Goal: Information Seeking & Learning: Compare options

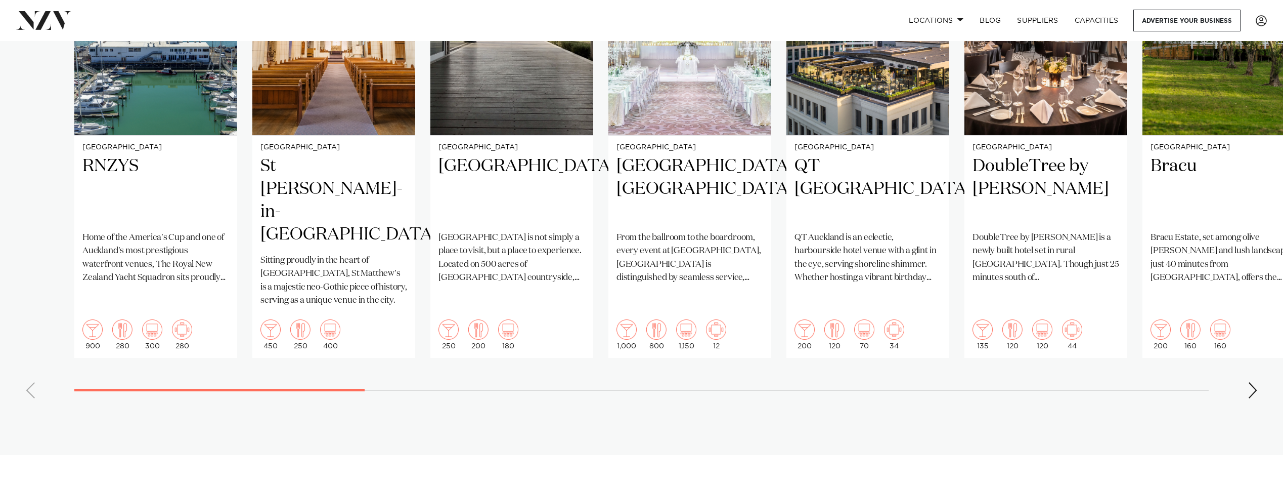
scroll to position [809, 0]
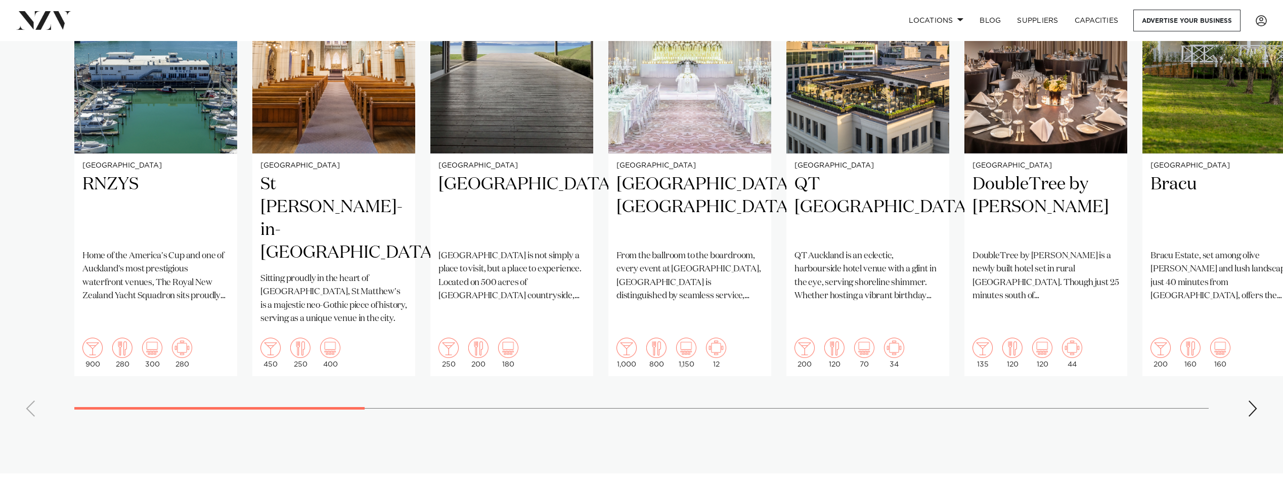
click at [1257, 400] on div "Next slide" at bounding box center [1253, 408] width 10 height 16
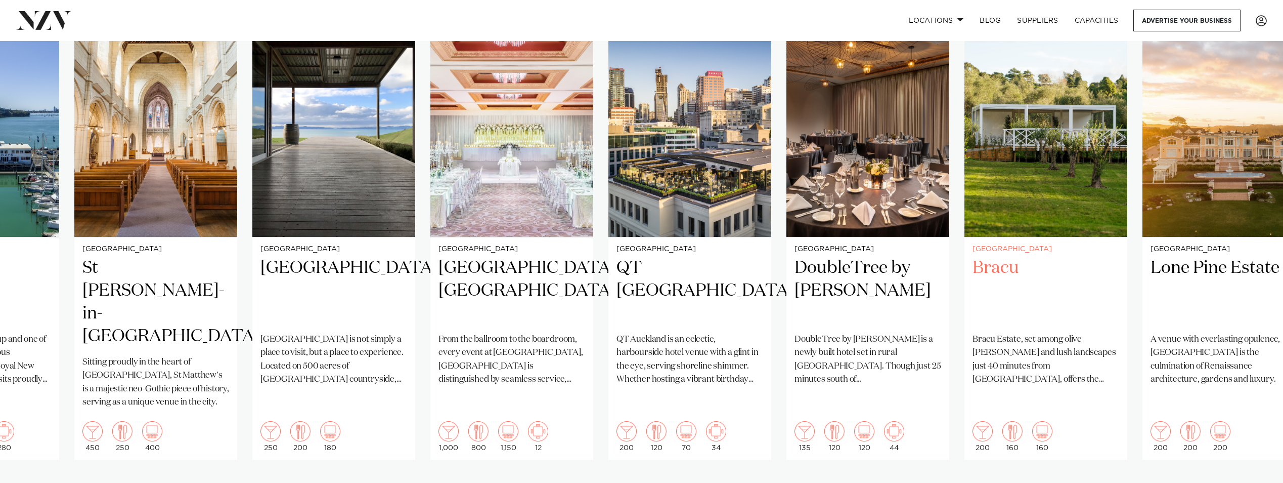
scroll to position [708, 0]
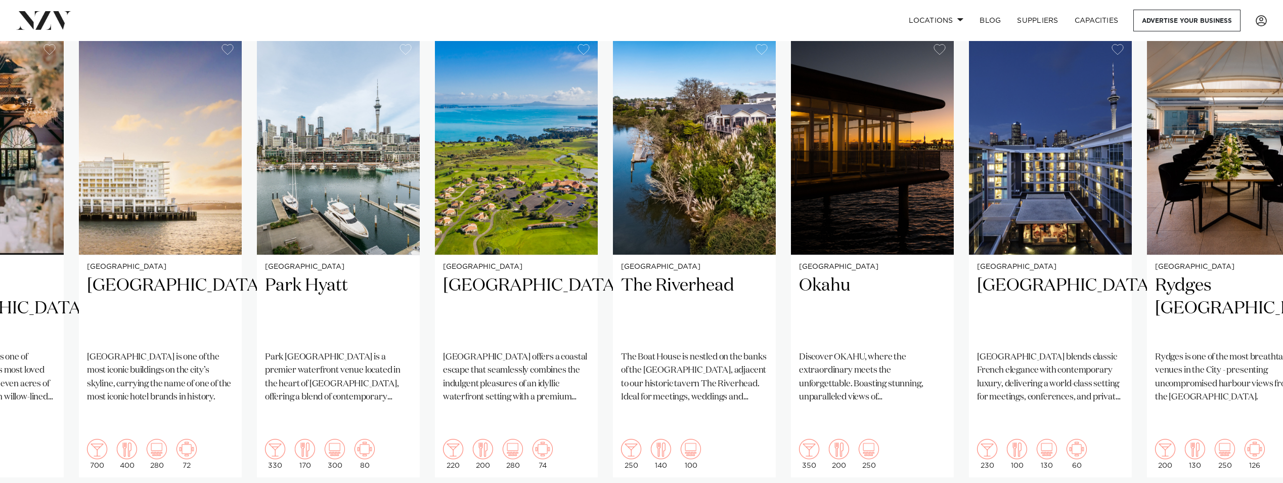
click at [889, 374] on swiper-container "Auckland RNZYS Home of the America's Cup and one of Auckland's most prestigious…" at bounding box center [641, 281] width 1283 height 490
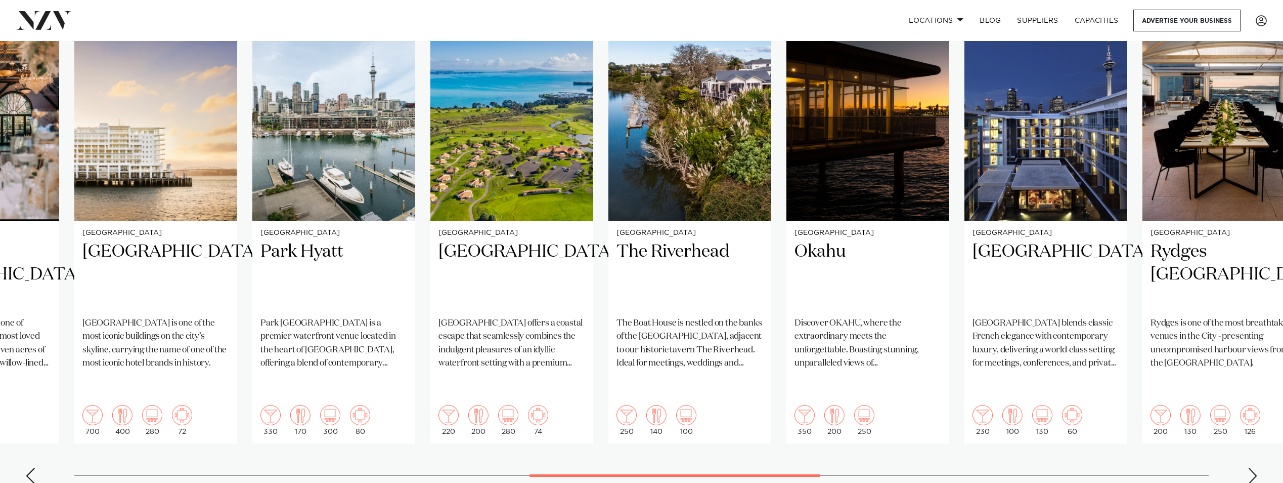
scroll to position [759, 0]
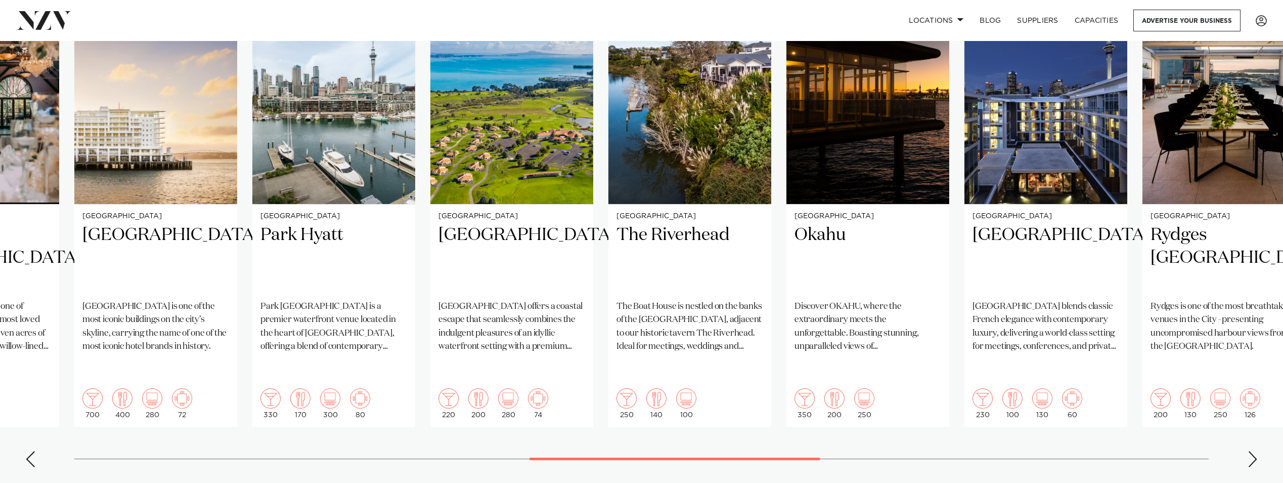
click at [1252, 451] on div "Next slide" at bounding box center [1253, 459] width 10 height 16
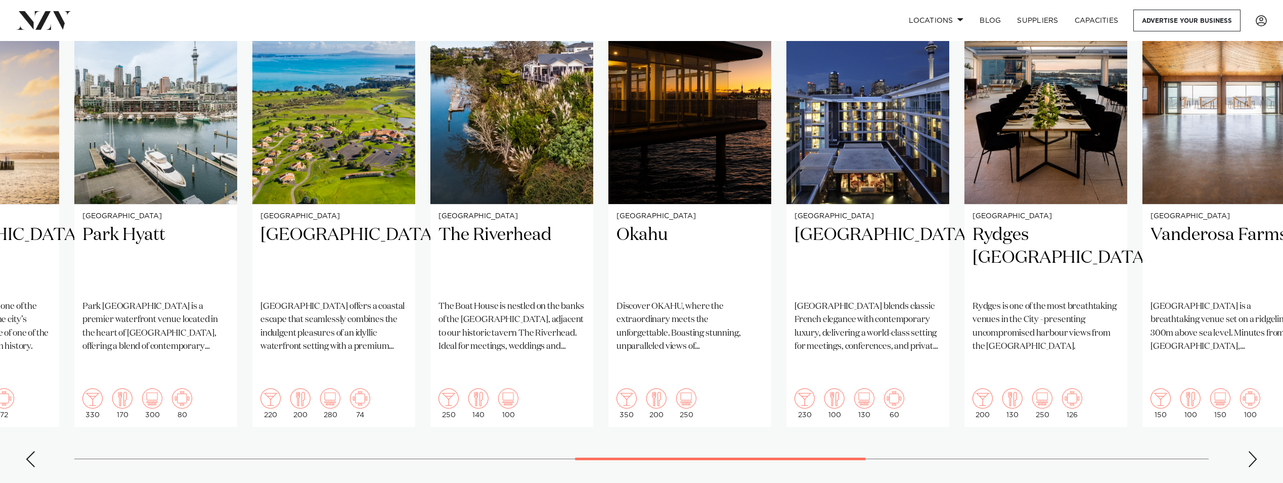
click at [1252, 451] on div "Next slide" at bounding box center [1253, 459] width 10 height 16
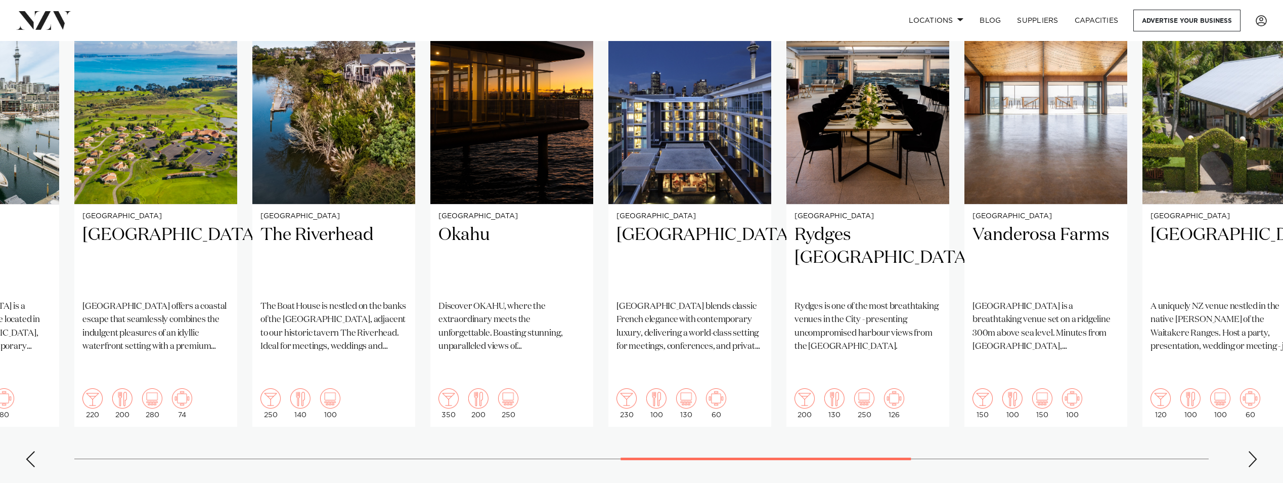
scroll to position [708, 0]
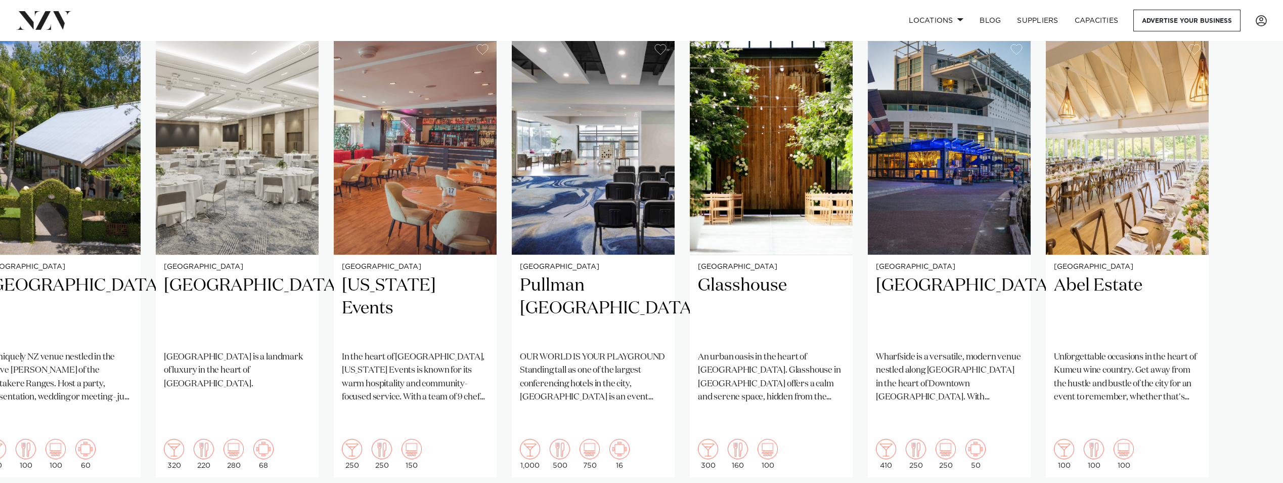
click at [1253, 471] on swiper-container "Auckland RNZYS Home of the America's Cup and one of Auckland's most prestigious…" at bounding box center [641, 281] width 1283 height 490
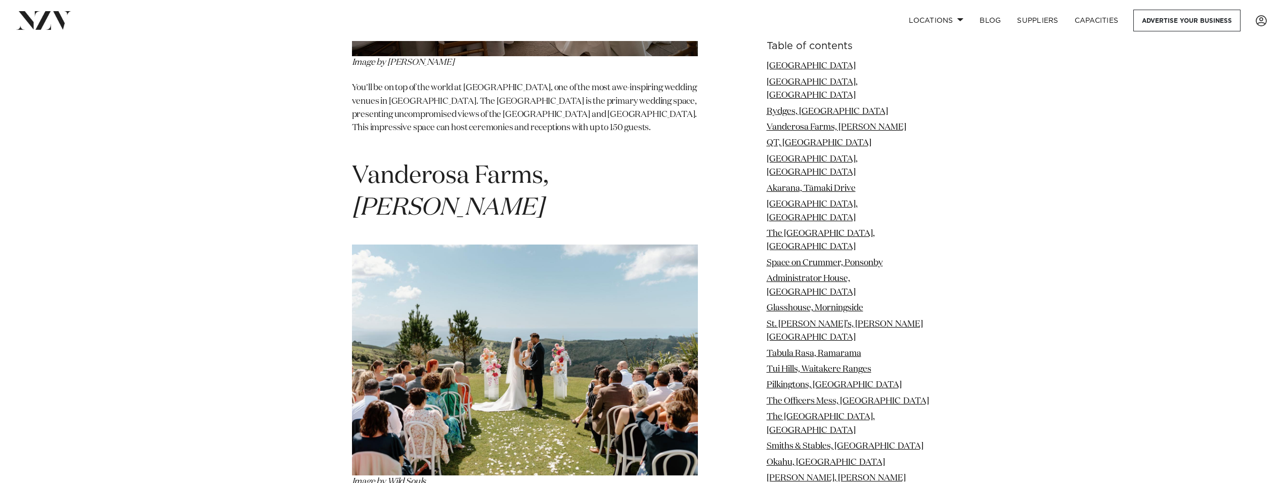
scroll to position [2327, 0]
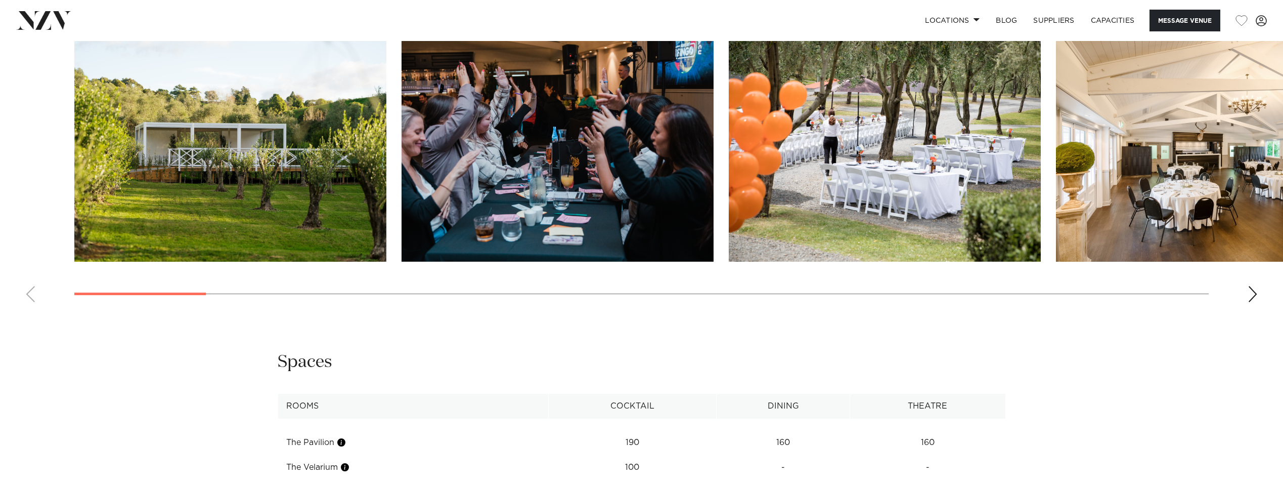
scroll to position [1366, 0]
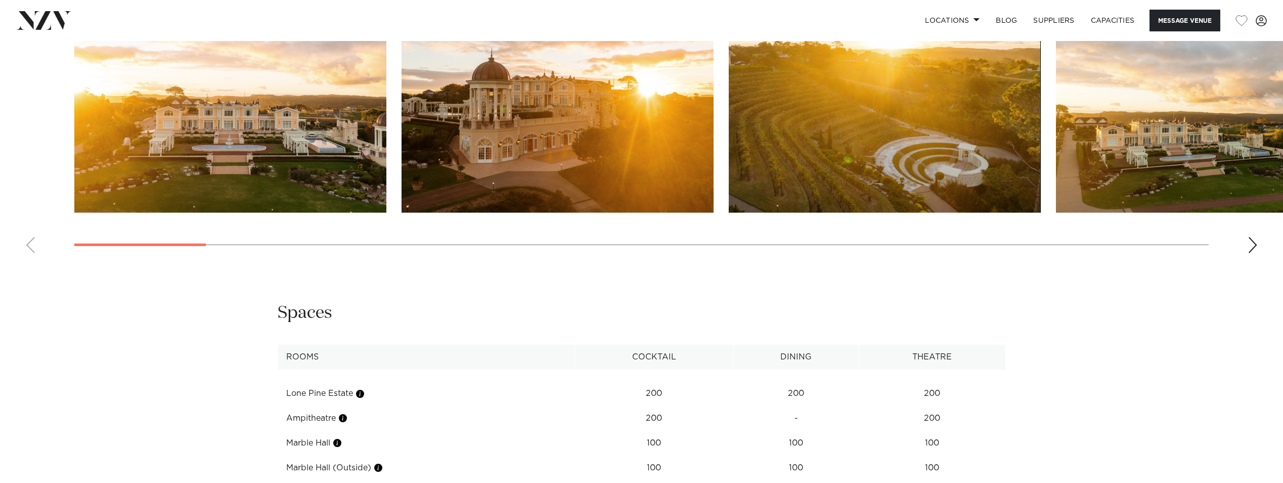
scroll to position [1189, 0]
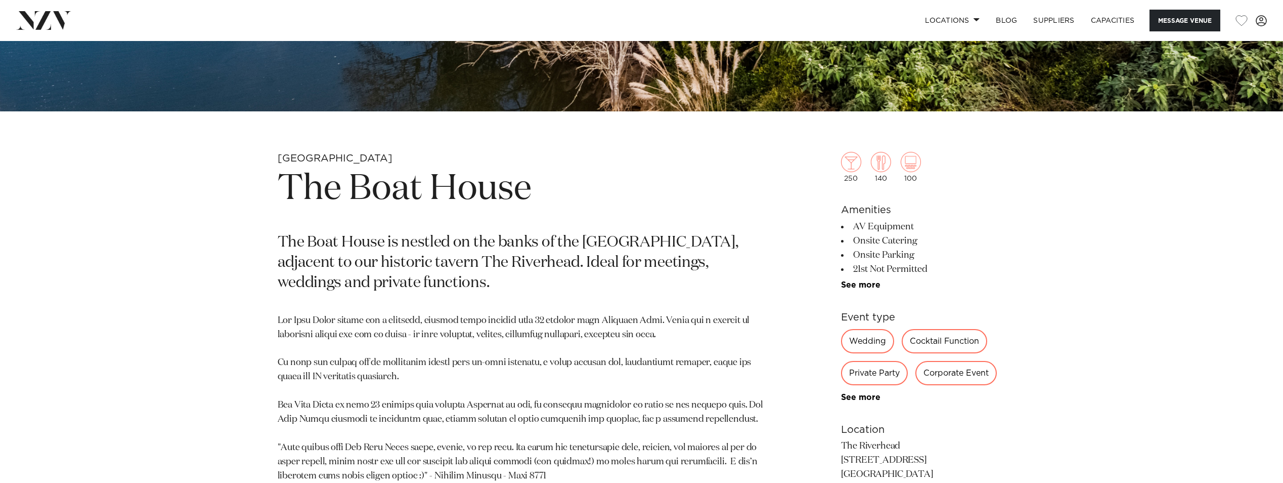
scroll to position [126, 0]
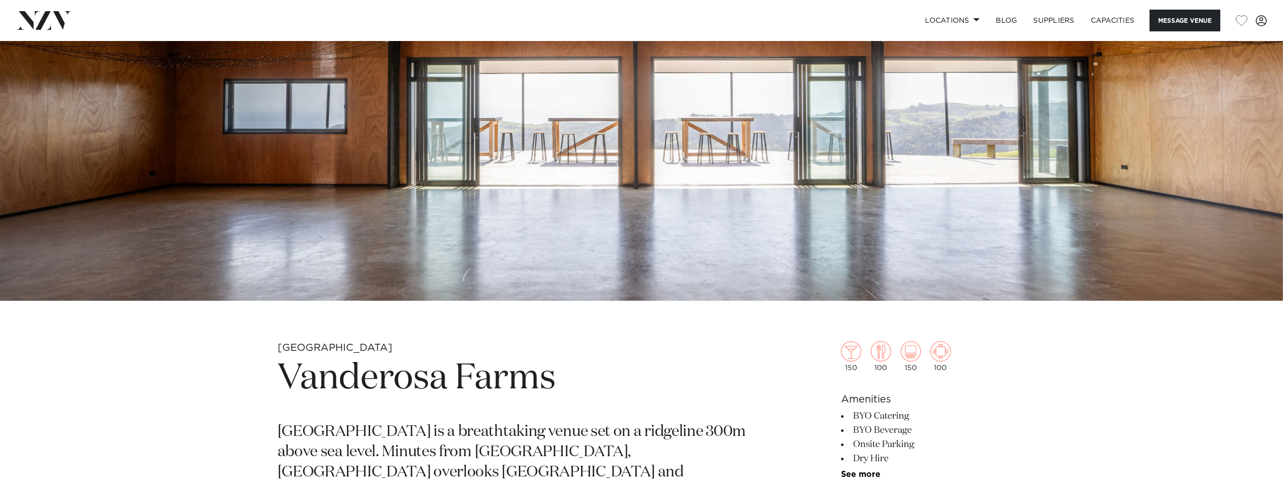
scroll to position [607, 0]
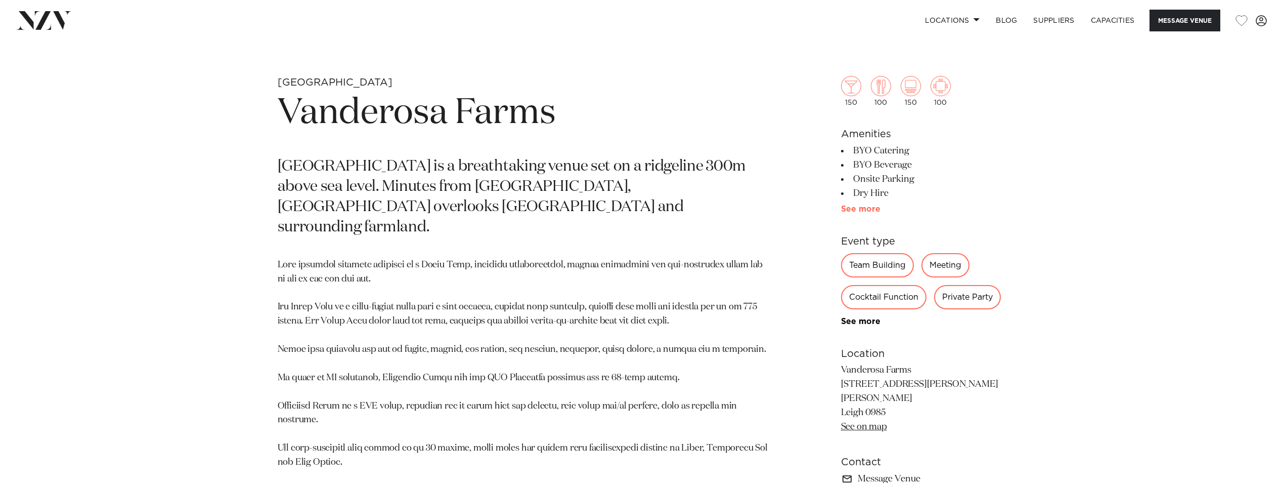
click at [874, 210] on link "See more" at bounding box center [880, 209] width 79 height 8
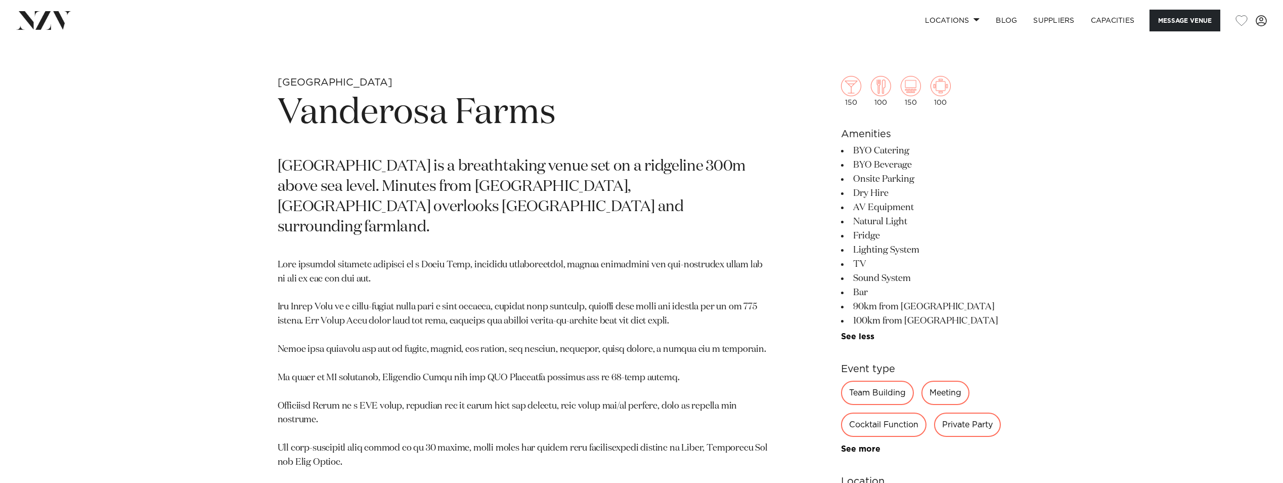
drag, startPoint x: 899, startPoint y: 176, endPoint x: 893, endPoint y: 213, distance: 38.5
click at [893, 213] on ul "BYO Catering BYO Beverage Onsite Parking Dry Hire AV Equipment Natural Light Fr…" at bounding box center [923, 242] width 165 height 197
drag, startPoint x: 893, startPoint y: 213, endPoint x: 737, endPoint y: 249, distance: 159.4
click at [737, 258] on p at bounding box center [524, 406] width 492 height 296
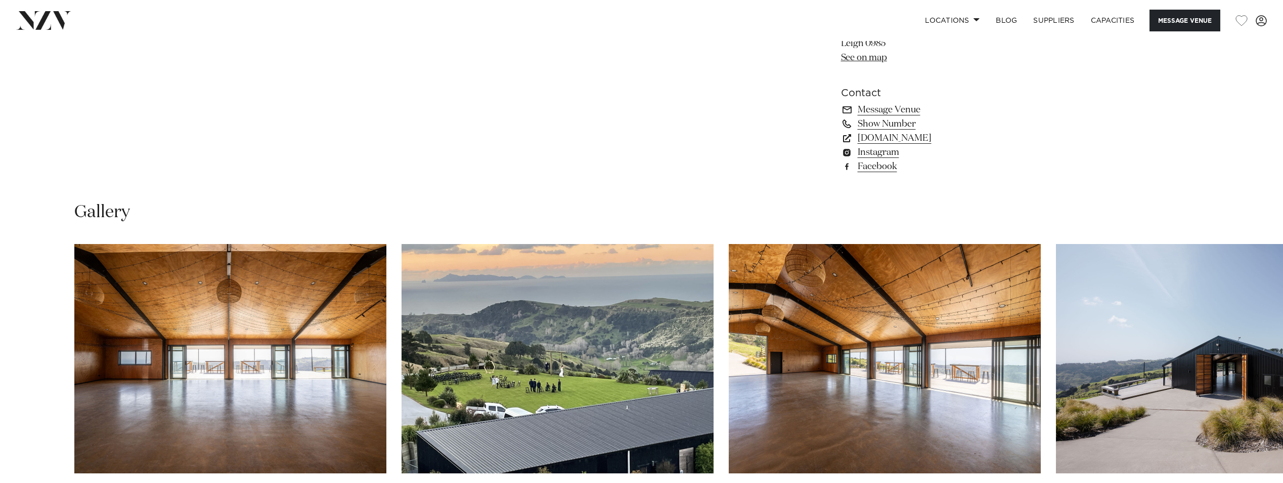
scroll to position [1214, 0]
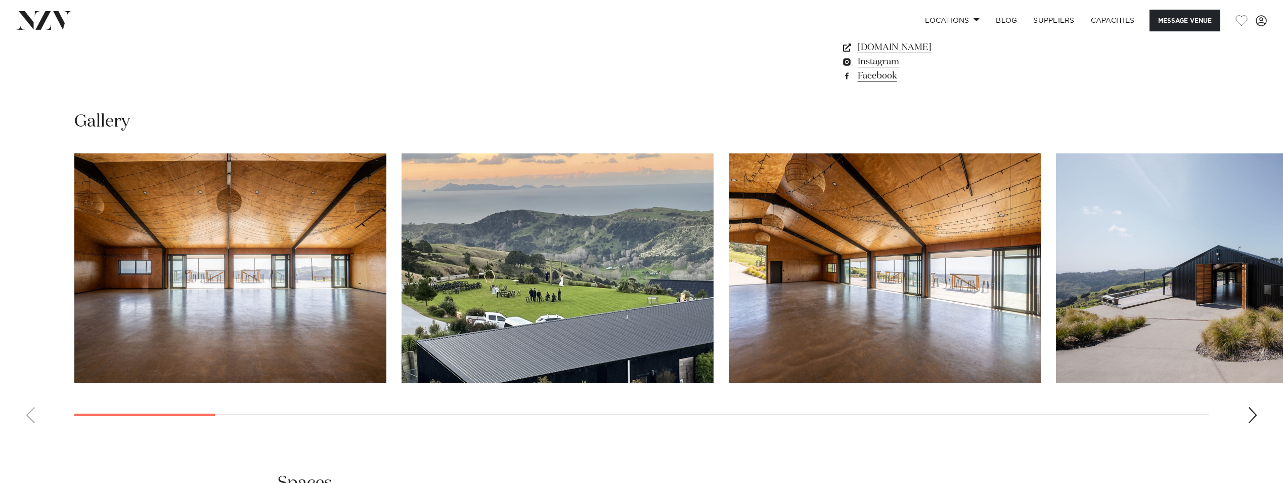
click at [1251, 407] on div "Next slide" at bounding box center [1253, 415] width 10 height 16
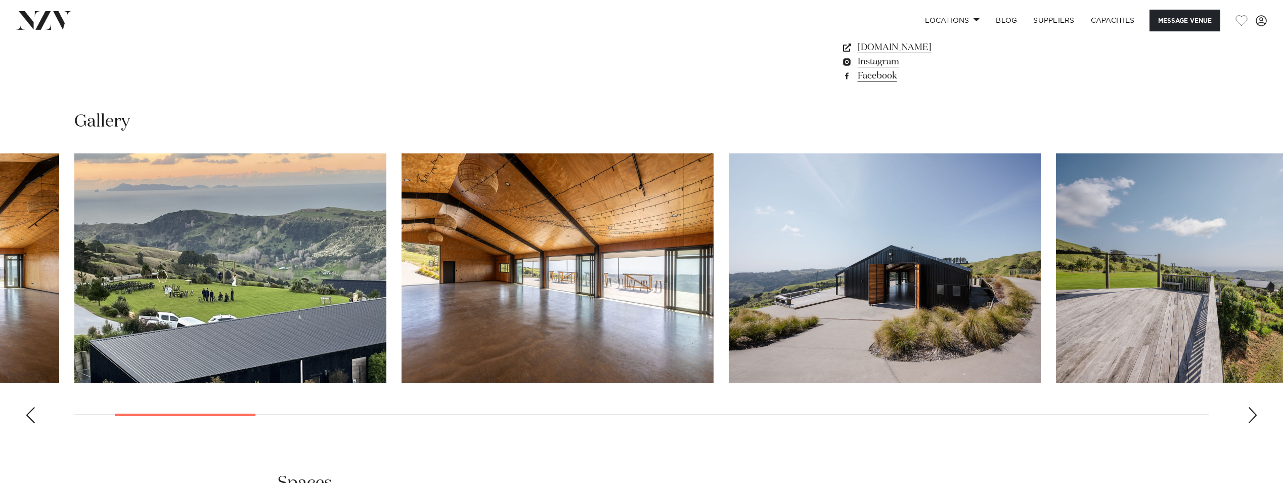
click at [1251, 407] on div "Next slide" at bounding box center [1253, 415] width 10 height 16
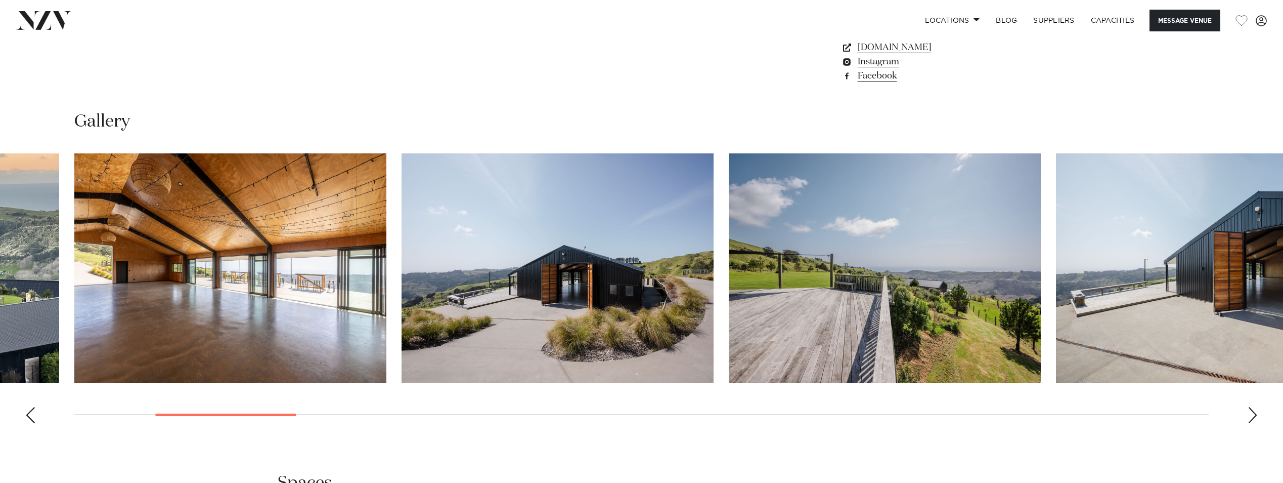
click at [1249, 407] on div "Next slide" at bounding box center [1253, 415] width 10 height 16
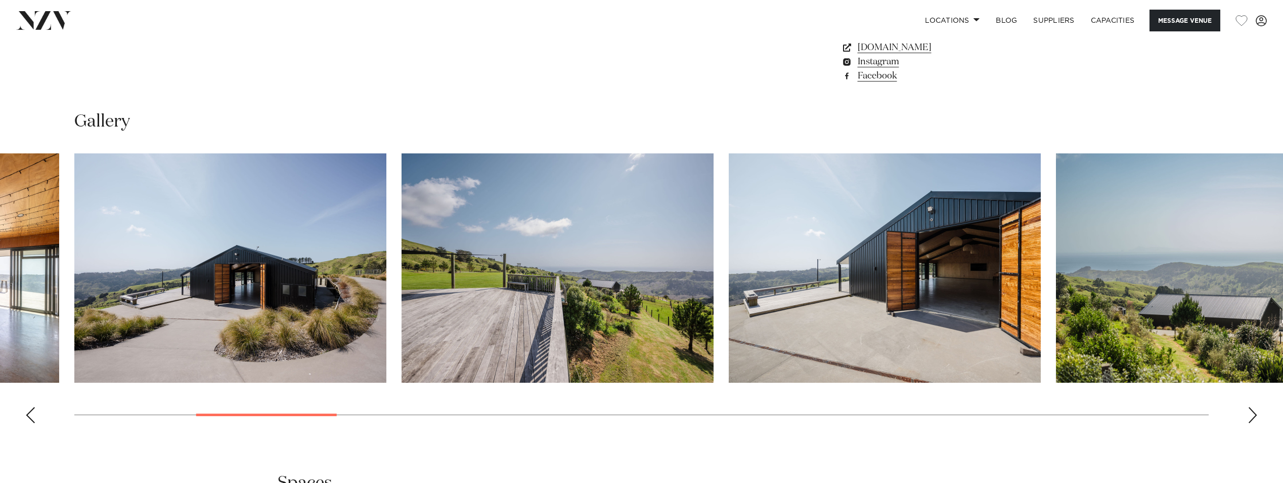
click at [1249, 407] on div "Next slide" at bounding box center [1253, 415] width 10 height 16
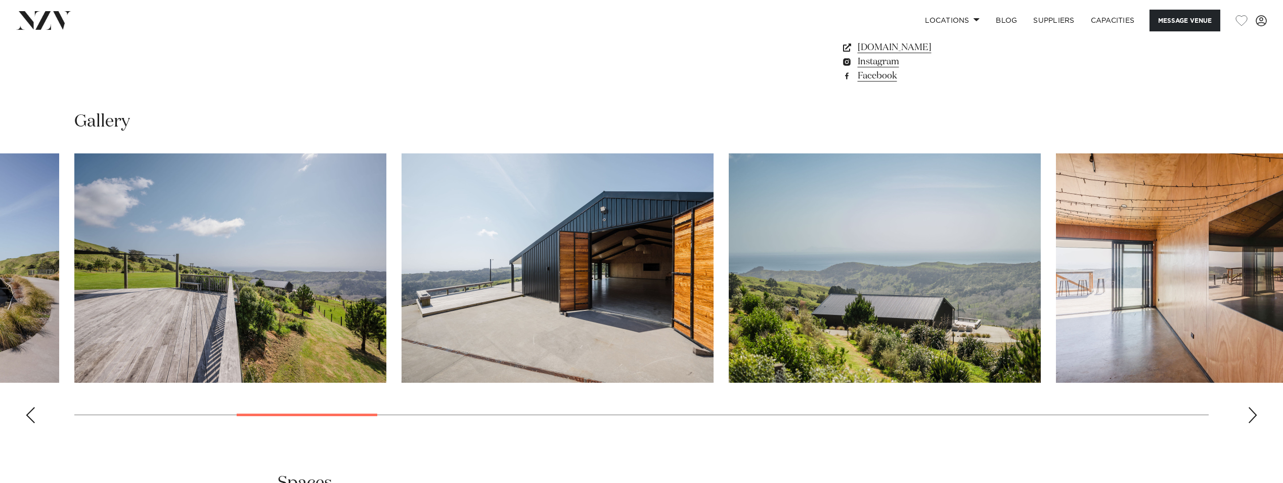
click at [1249, 407] on div "Next slide" at bounding box center [1253, 415] width 10 height 16
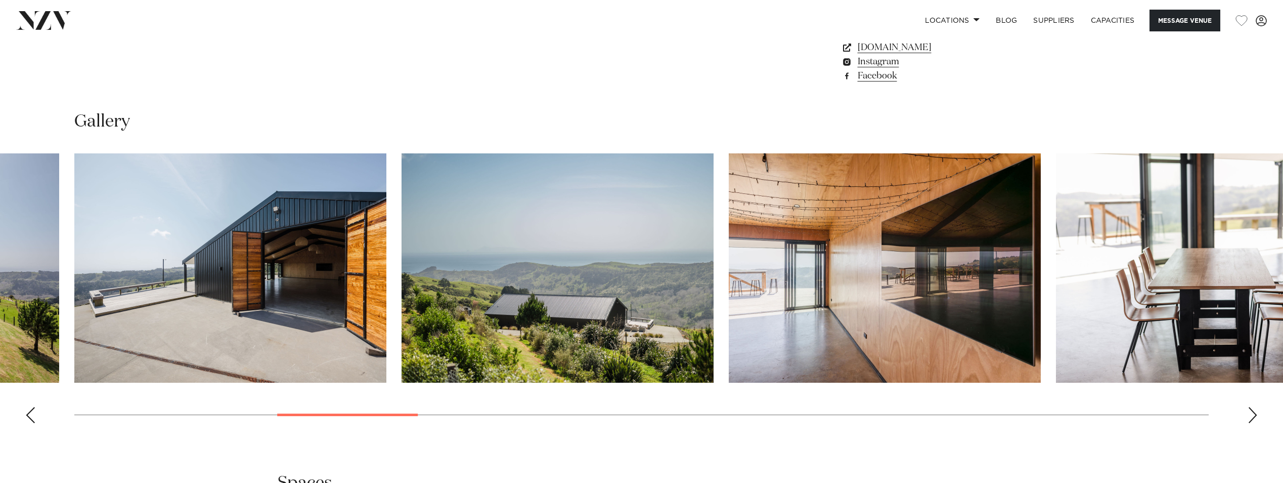
click at [1250, 407] on div "Next slide" at bounding box center [1253, 415] width 10 height 16
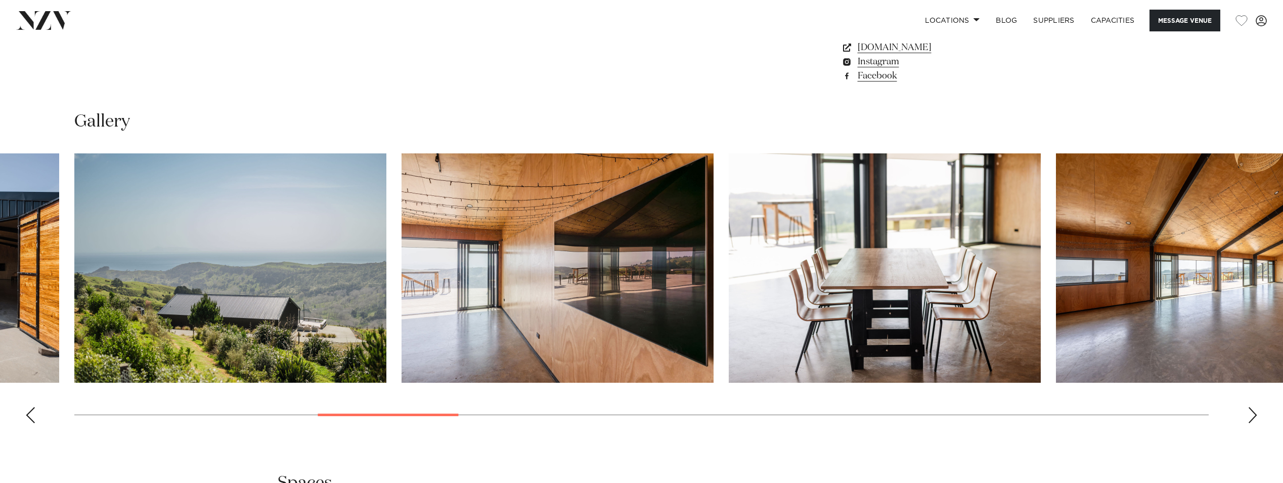
click at [1250, 407] on div "Next slide" at bounding box center [1253, 415] width 10 height 16
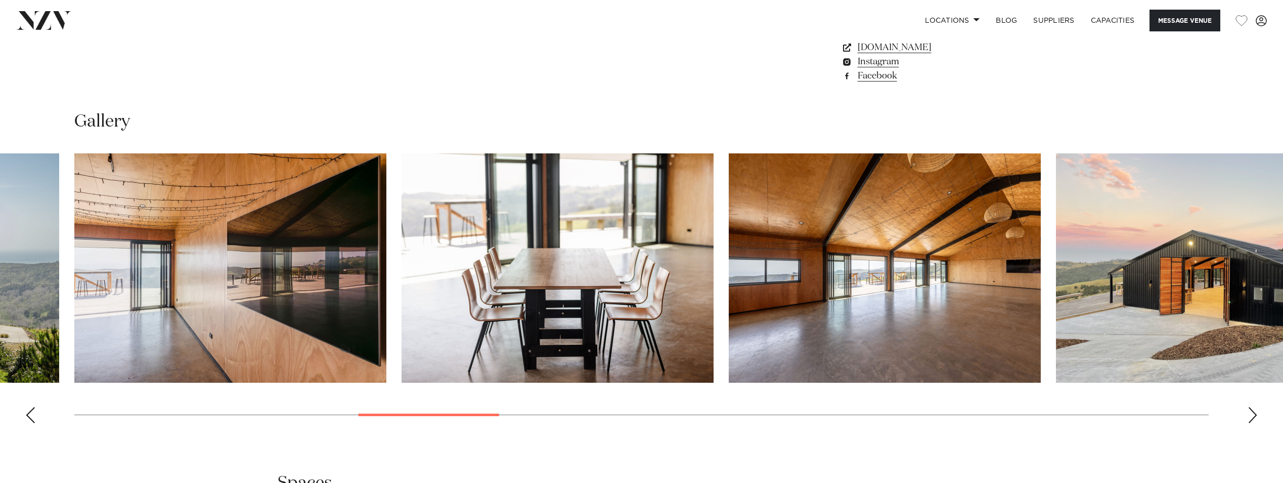
click at [1250, 407] on div "Next slide" at bounding box center [1253, 415] width 10 height 16
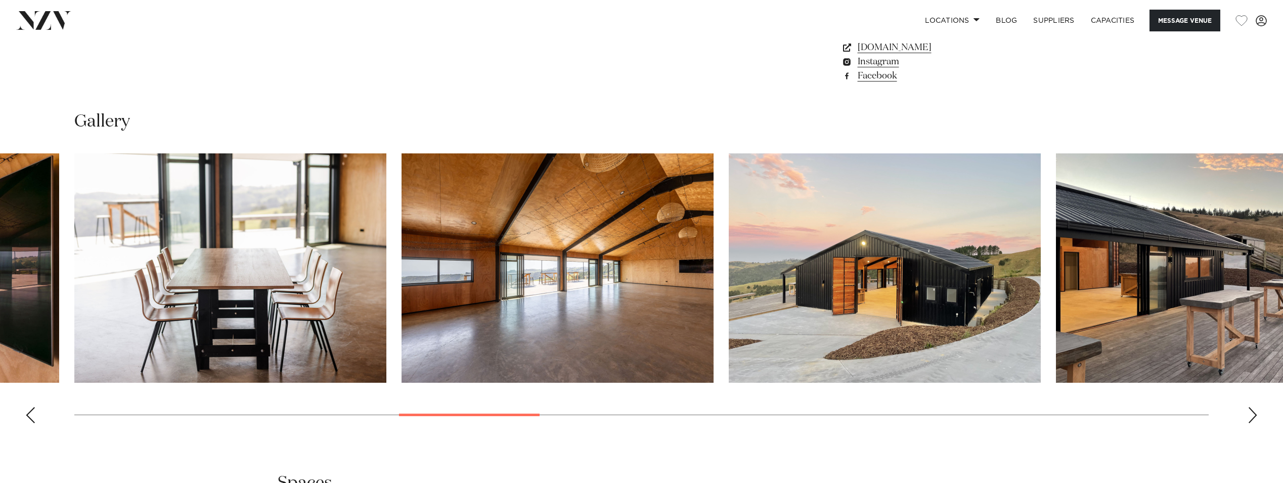
click at [1250, 407] on div "Next slide" at bounding box center [1253, 415] width 10 height 16
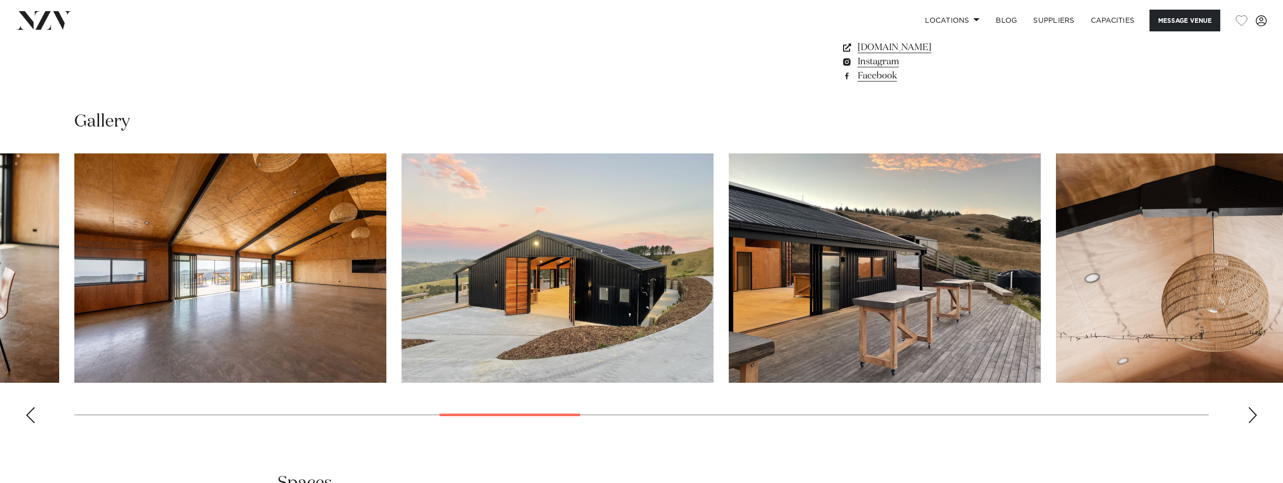
click at [1250, 407] on div "Next slide" at bounding box center [1253, 415] width 10 height 16
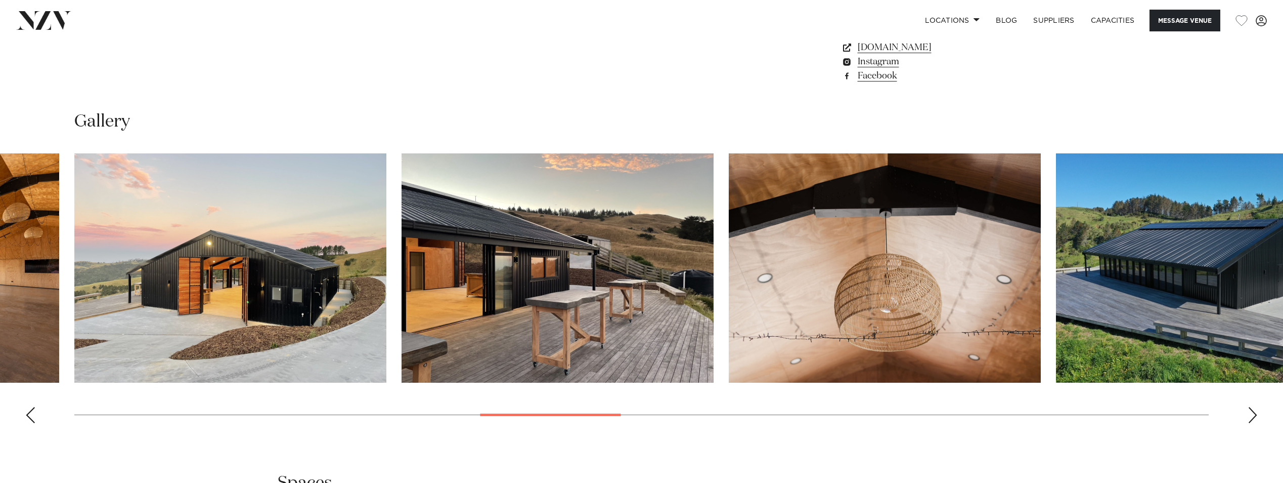
click at [1250, 407] on div "Next slide" at bounding box center [1253, 415] width 10 height 16
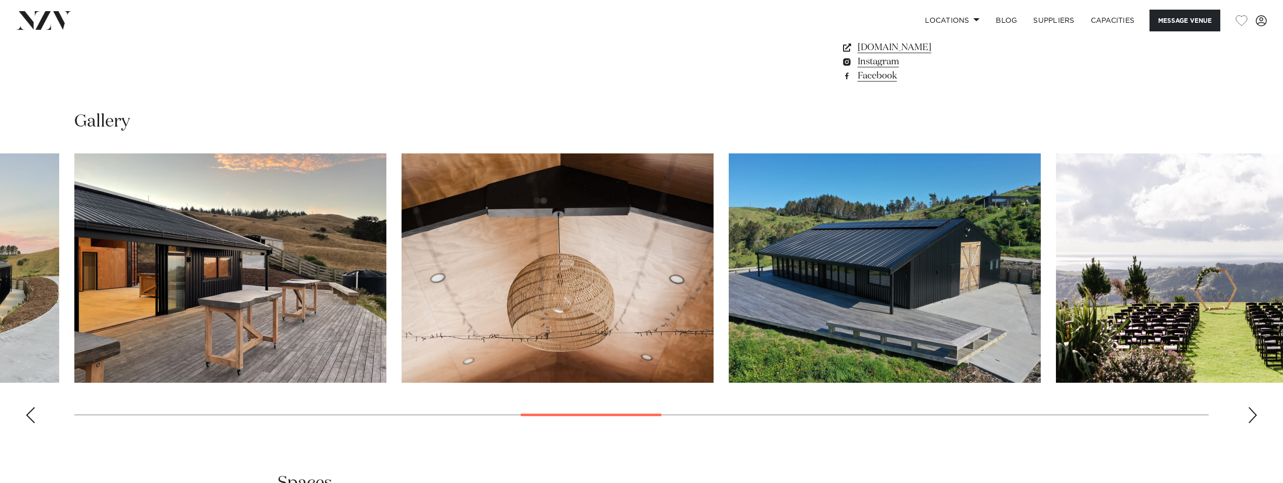
click at [1250, 407] on div "Next slide" at bounding box center [1253, 415] width 10 height 16
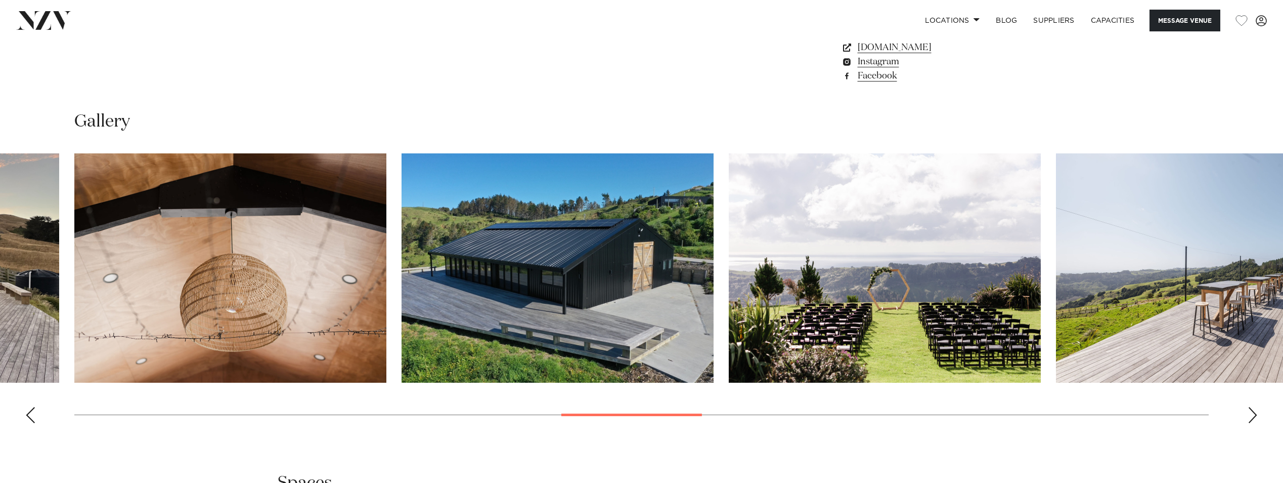
click at [1250, 409] on swiper-container at bounding box center [641, 292] width 1283 height 278
click at [1252, 407] on div "Next slide" at bounding box center [1253, 415] width 10 height 16
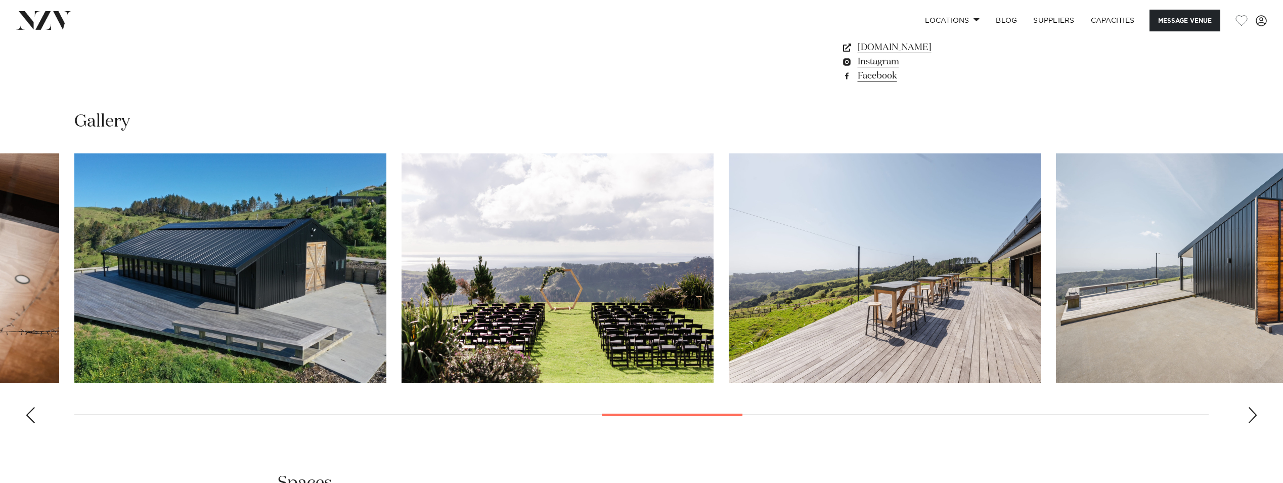
click at [1251, 391] on swiper-container at bounding box center [641, 292] width 1283 height 278
click at [1251, 407] on div "Next slide" at bounding box center [1253, 415] width 10 height 16
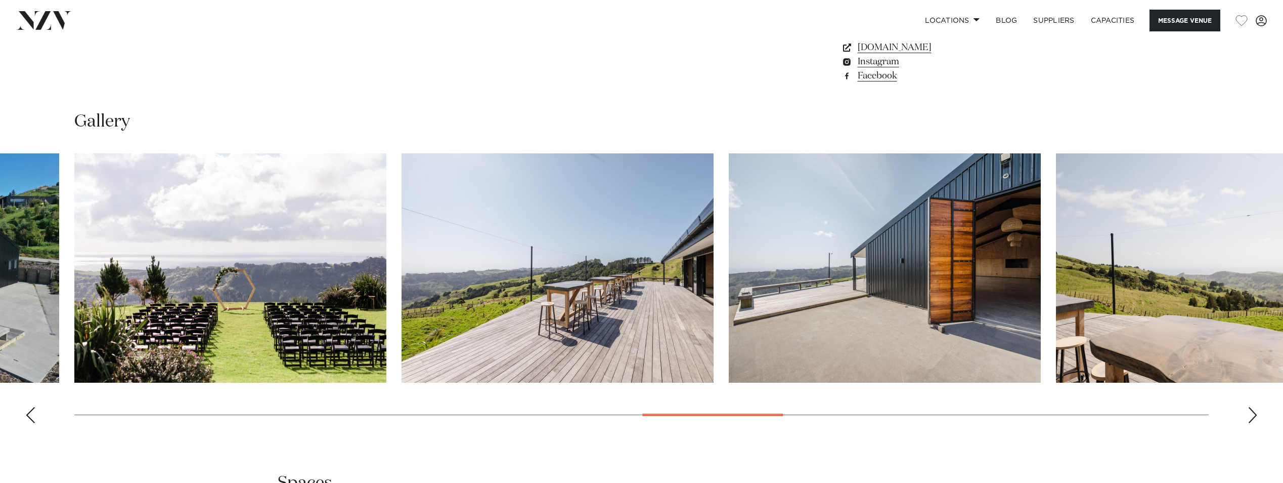
click at [1251, 407] on div "Next slide" at bounding box center [1253, 415] width 10 height 16
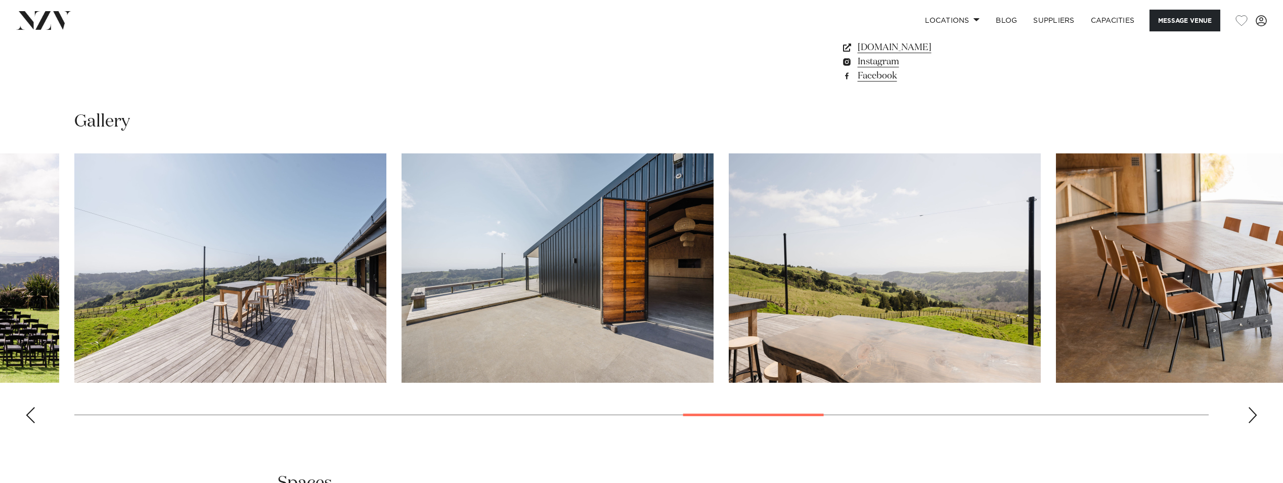
click at [1251, 407] on div "Next slide" at bounding box center [1253, 415] width 10 height 16
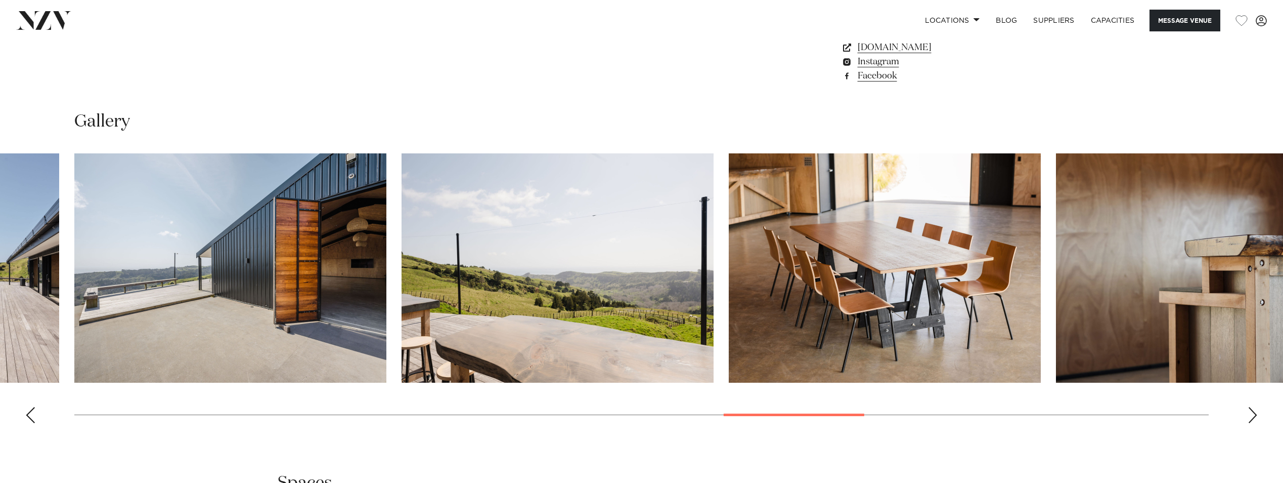
click at [1251, 407] on div "Next slide" at bounding box center [1253, 415] width 10 height 16
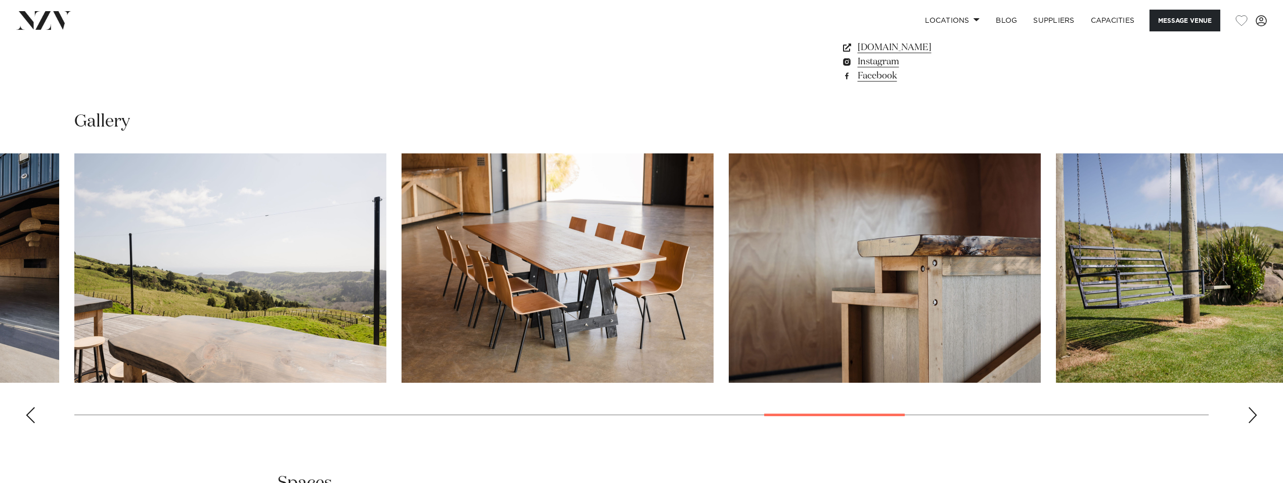
click at [1251, 407] on div "Next slide" at bounding box center [1253, 415] width 10 height 16
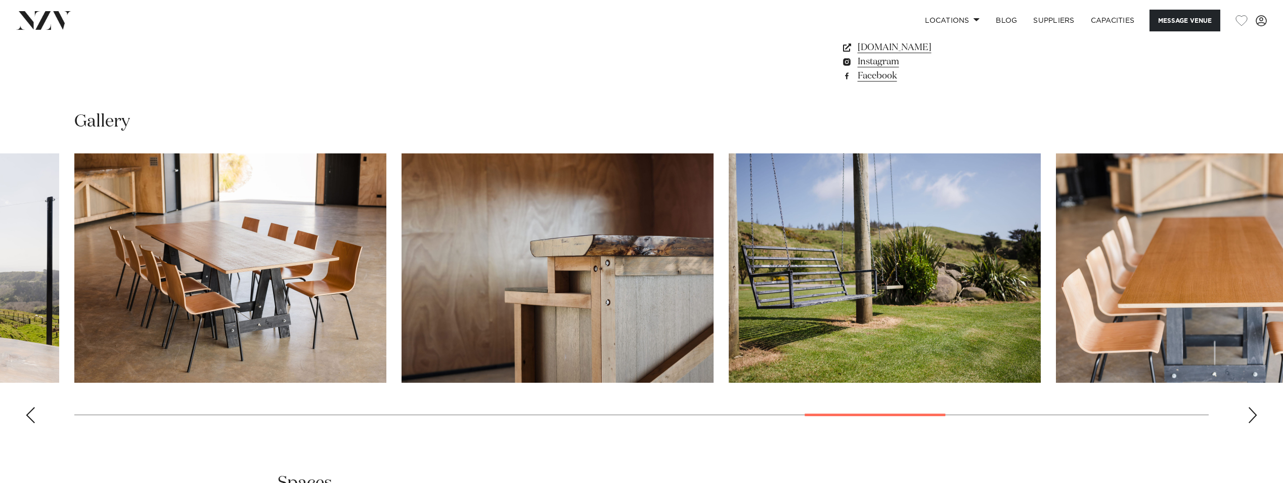
click at [1251, 407] on div "Next slide" at bounding box center [1253, 415] width 10 height 16
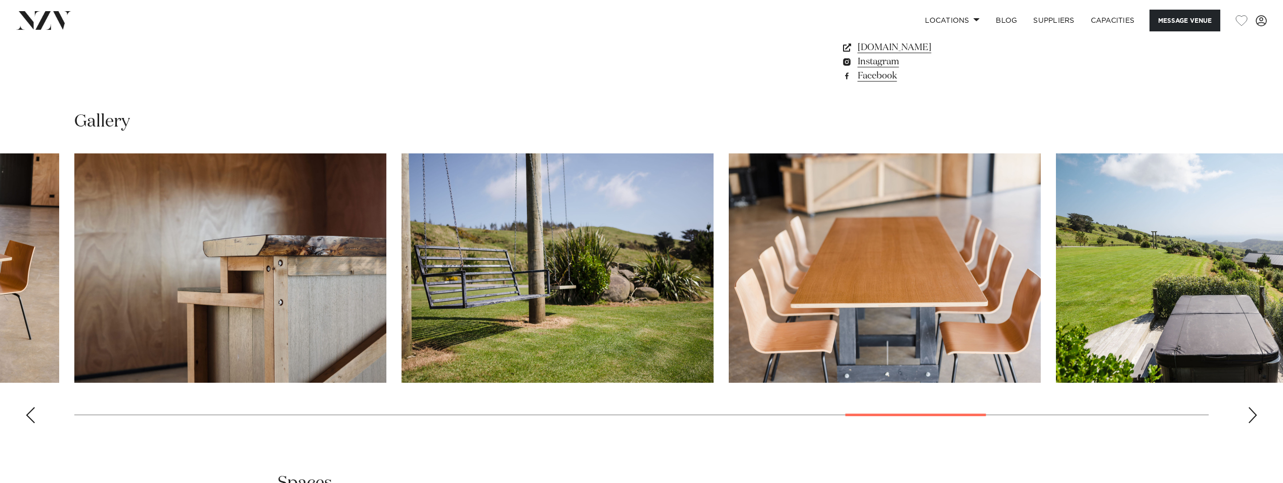
click at [1251, 407] on div "Next slide" at bounding box center [1253, 415] width 10 height 16
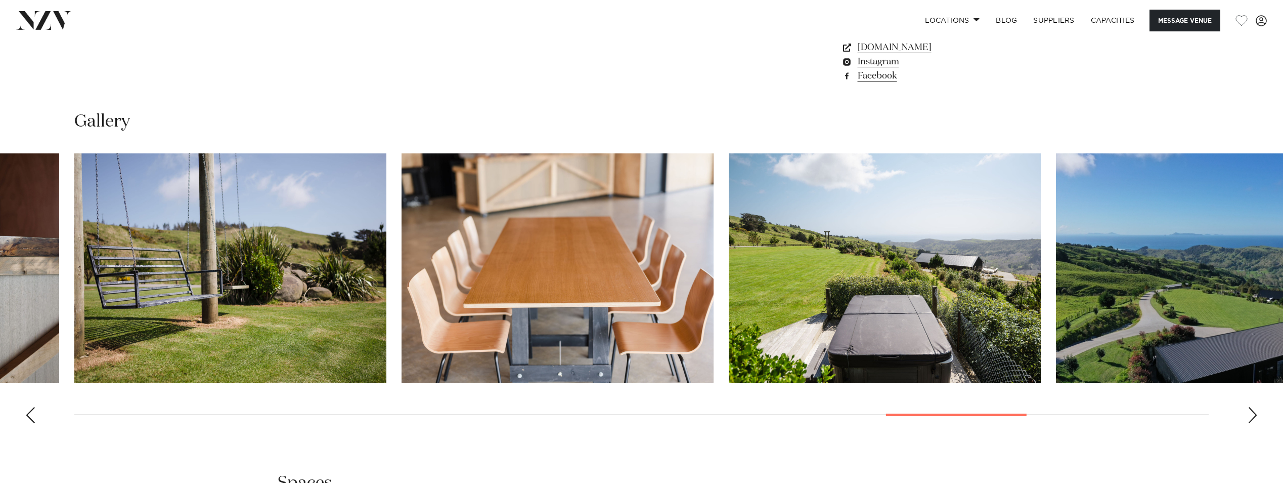
click at [1251, 407] on div "Next slide" at bounding box center [1253, 415] width 10 height 16
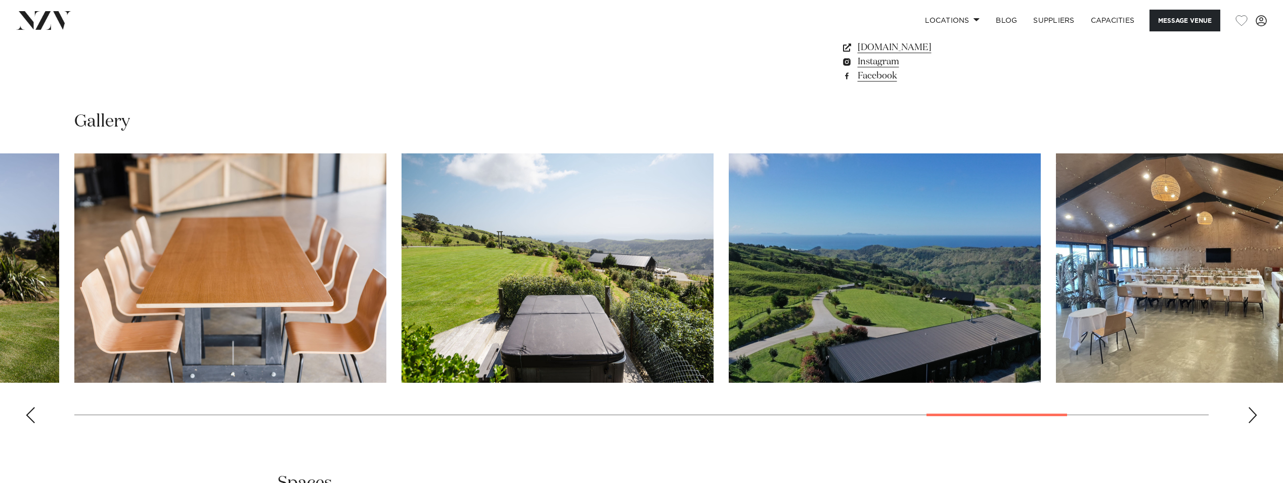
click at [1251, 407] on div "Next slide" at bounding box center [1253, 415] width 10 height 16
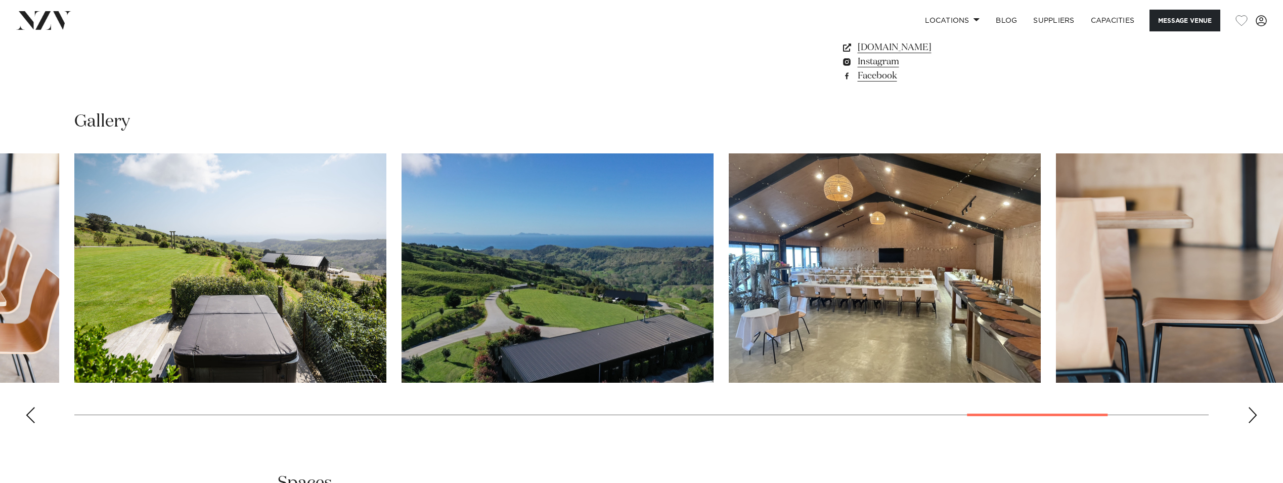
click at [1251, 407] on div "Next slide" at bounding box center [1253, 415] width 10 height 16
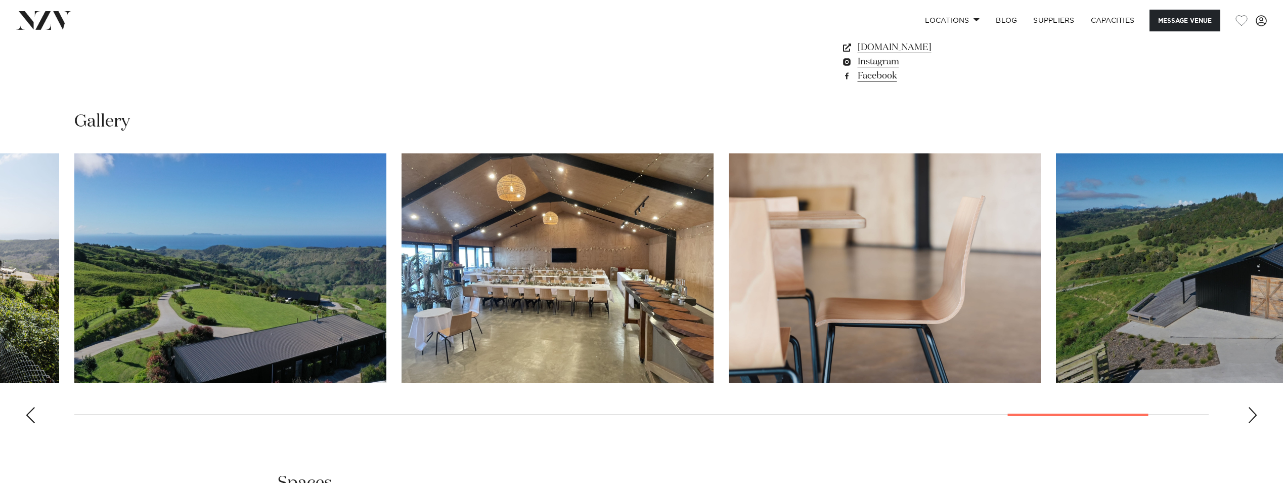
click at [1251, 407] on div "Next slide" at bounding box center [1253, 415] width 10 height 16
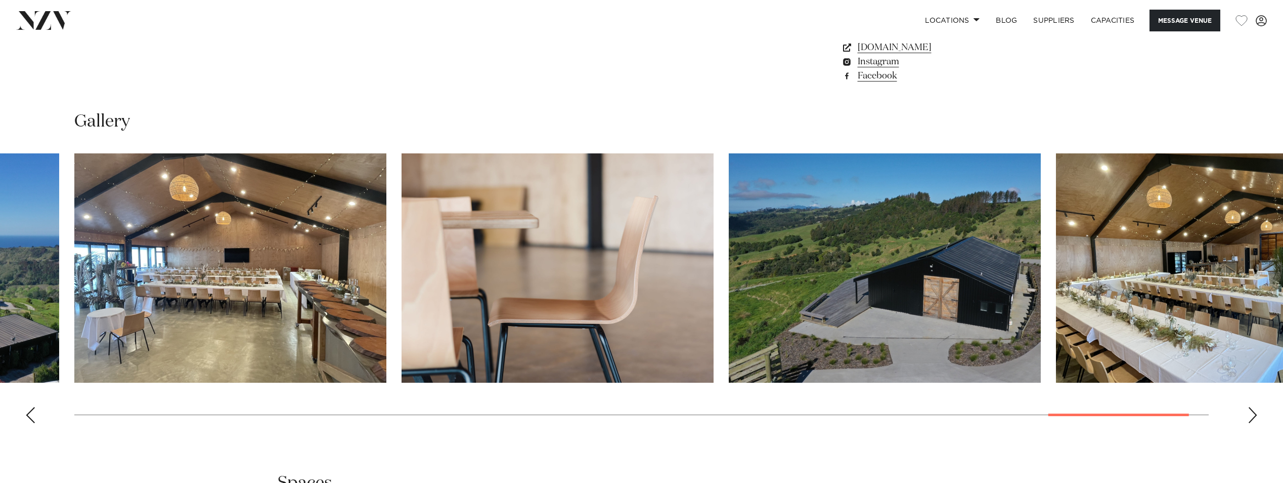
click at [1252, 407] on div "Next slide" at bounding box center [1253, 415] width 10 height 16
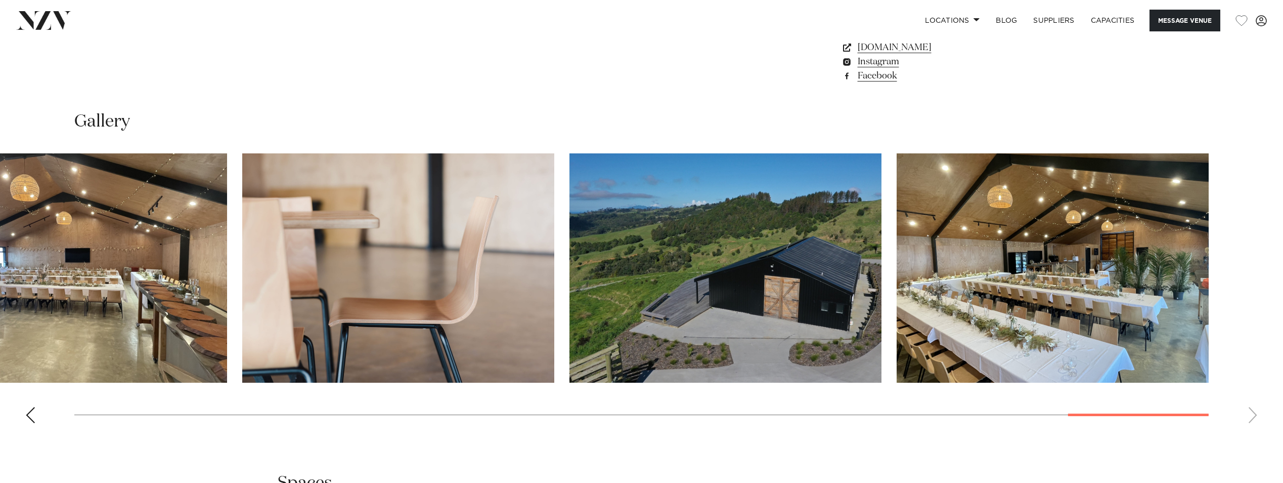
click at [1252, 398] on swiper-container at bounding box center [641, 292] width 1283 height 278
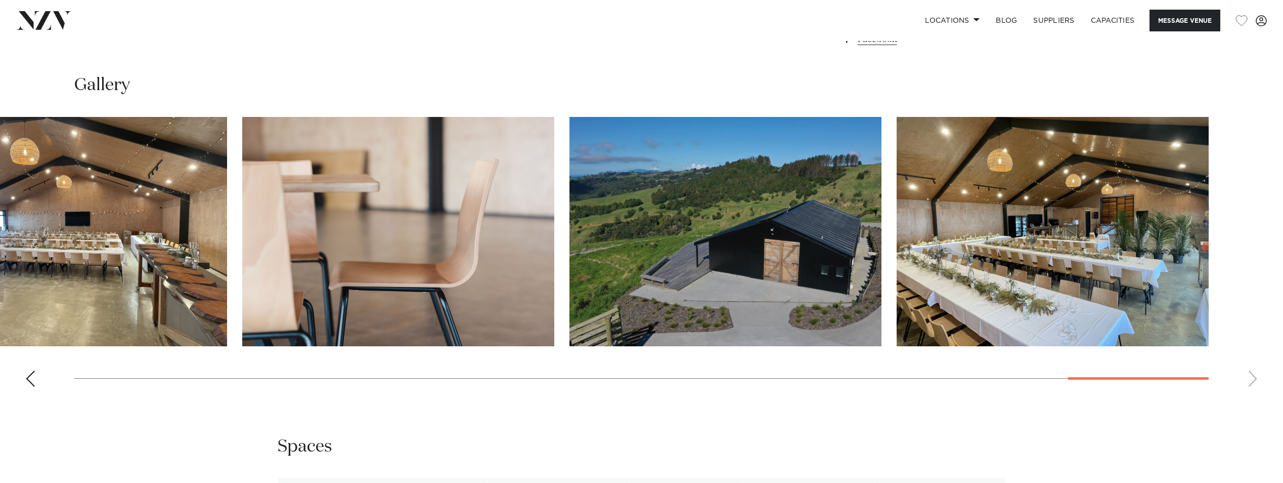
scroll to position [1265, 0]
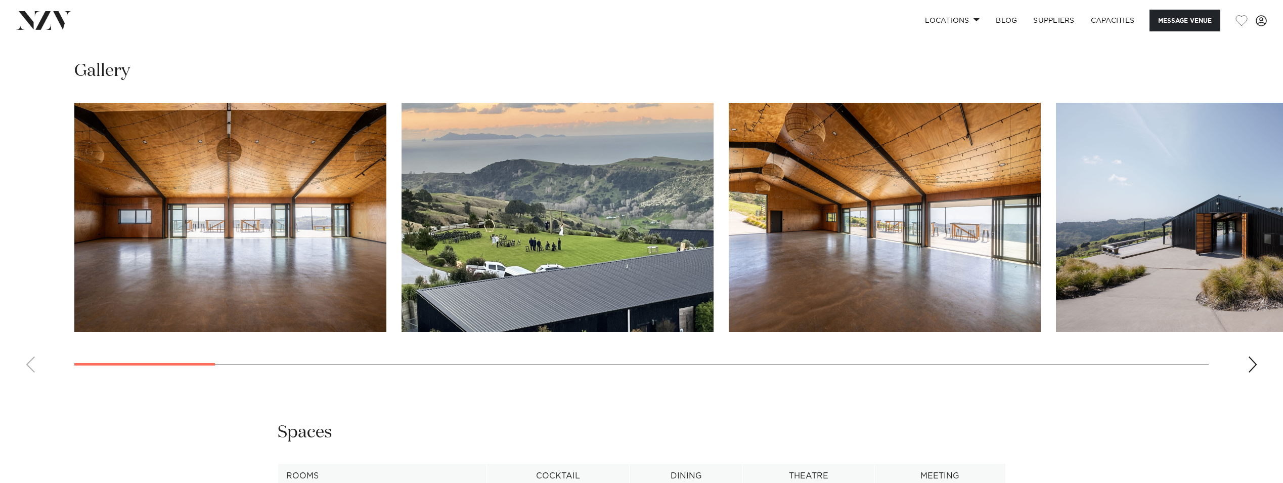
click at [50, 340] on swiper-container at bounding box center [641, 242] width 1283 height 278
click at [301, 184] on img "1 / 28" at bounding box center [230, 217] width 312 height 229
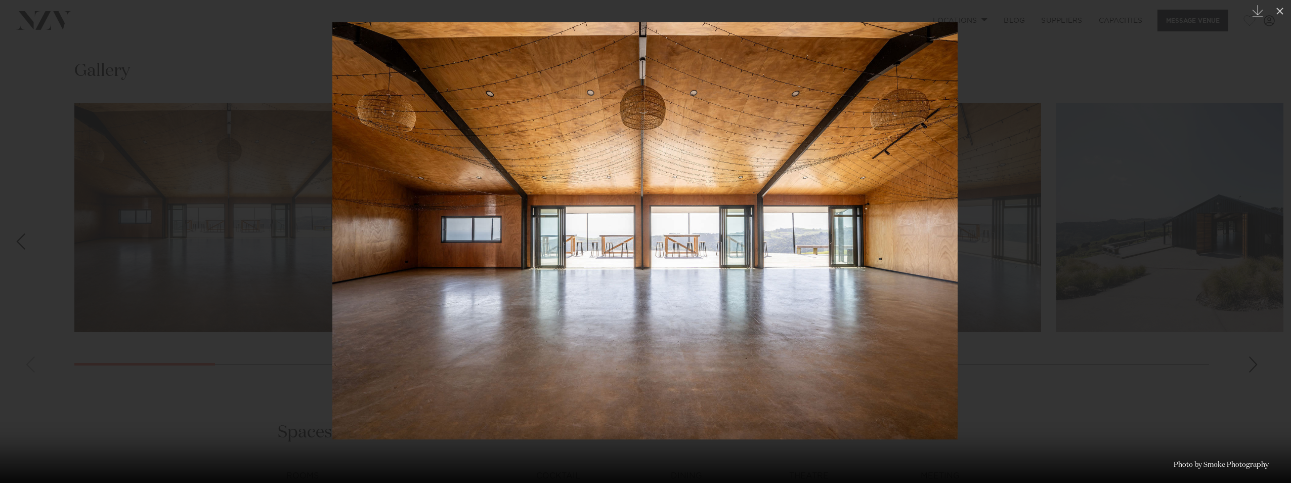
click at [1210, 256] on div at bounding box center [645, 241] width 1291 height 483
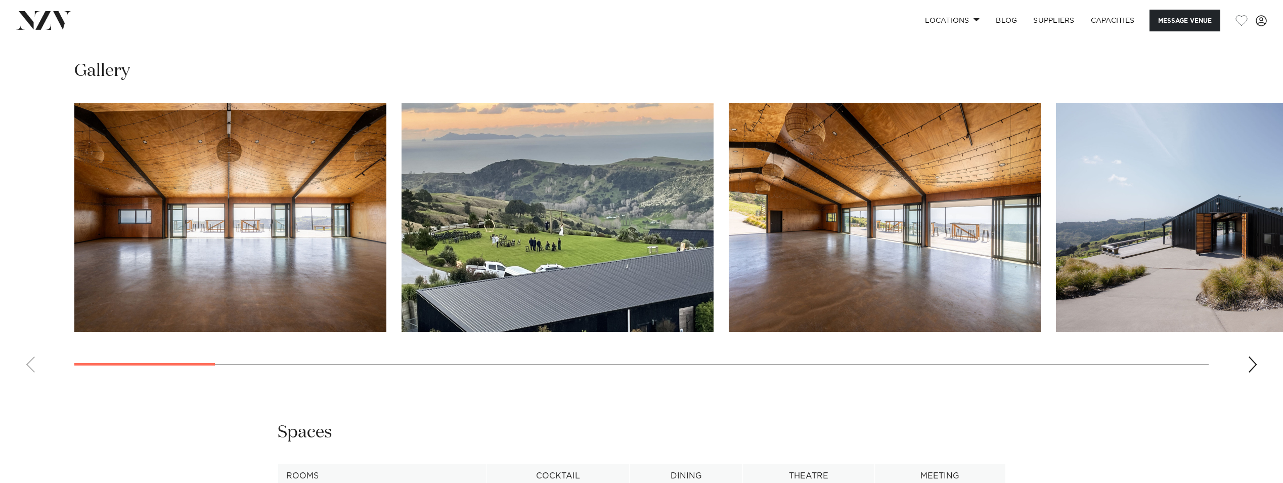
click at [563, 229] on img "2 / 28" at bounding box center [558, 217] width 312 height 229
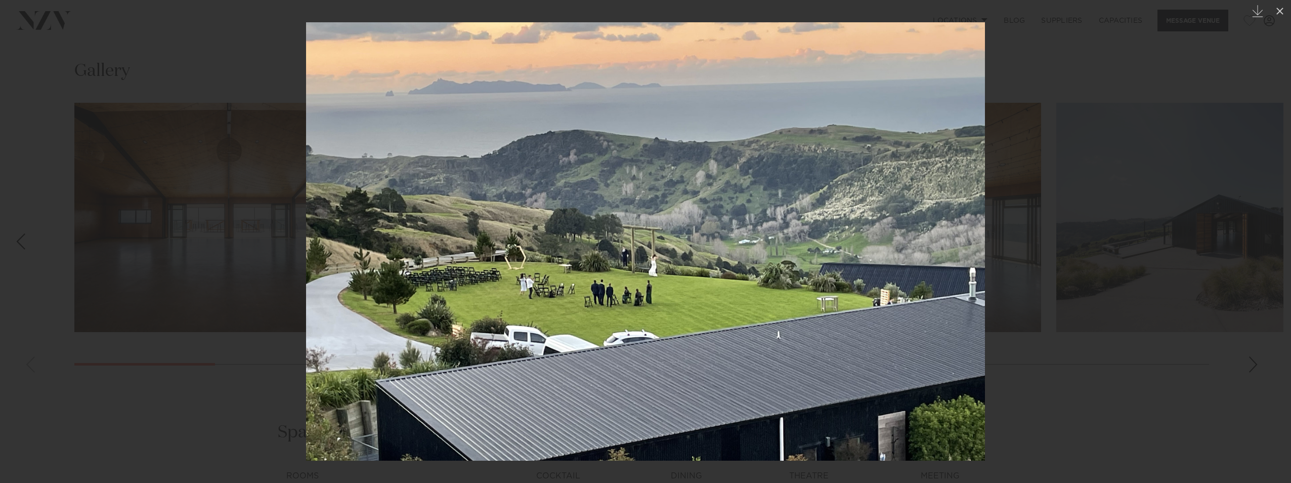
click at [1136, 342] on div at bounding box center [645, 241] width 1291 height 483
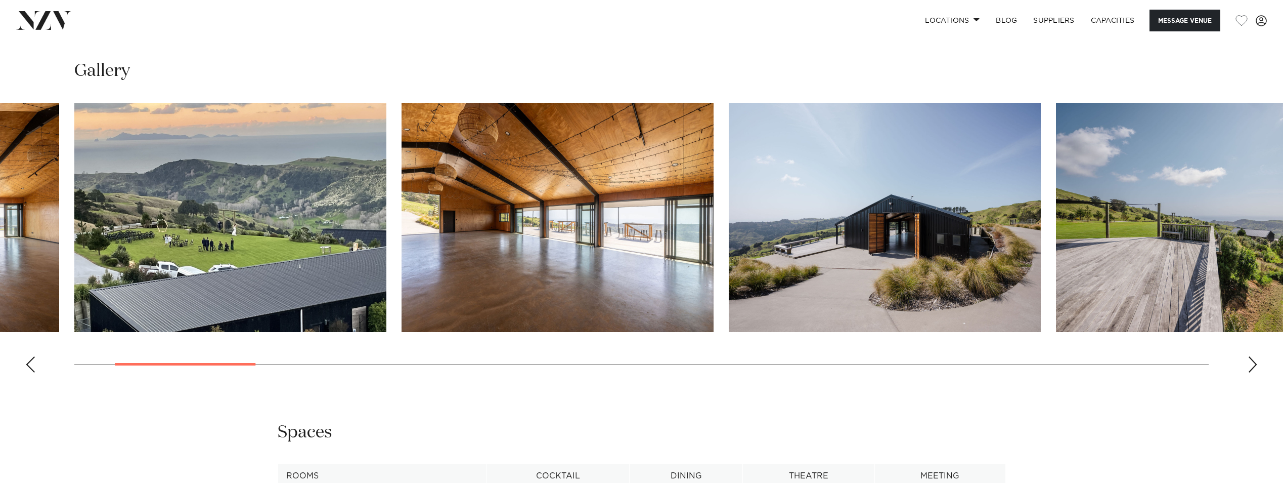
click at [570, 211] on img "3 / 28" at bounding box center [558, 217] width 312 height 229
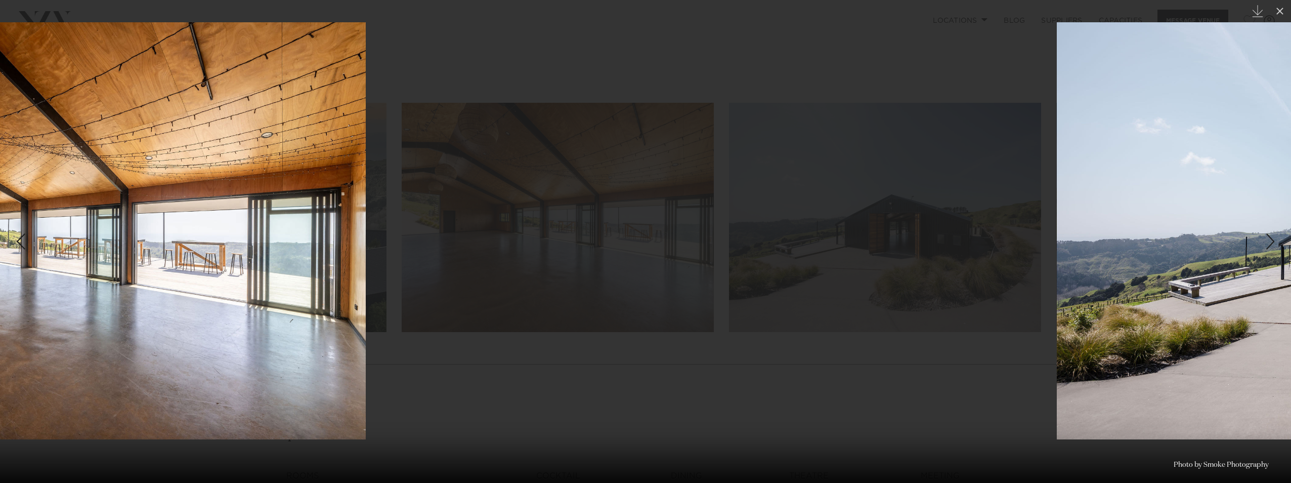
drag, startPoint x: 926, startPoint y: 306, endPoint x: 342, endPoint y: 293, distance: 584.3
click at [341, 304] on img at bounding box center [53, 230] width 625 height 417
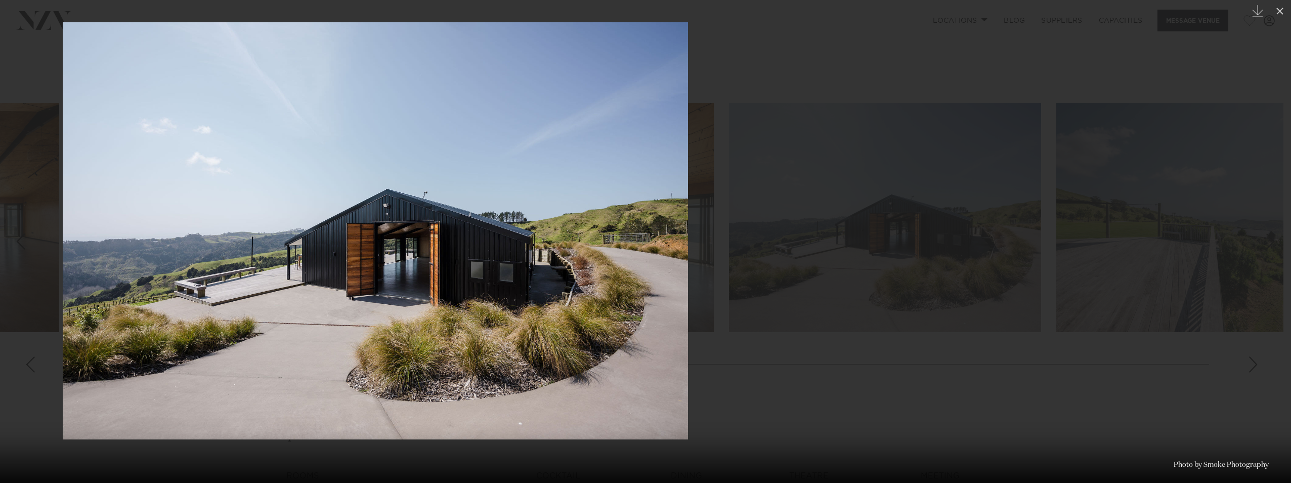
drag, startPoint x: 859, startPoint y: 279, endPoint x: 505, endPoint y: 258, distance: 354.6
click at [551, 273] on img at bounding box center [375, 230] width 625 height 417
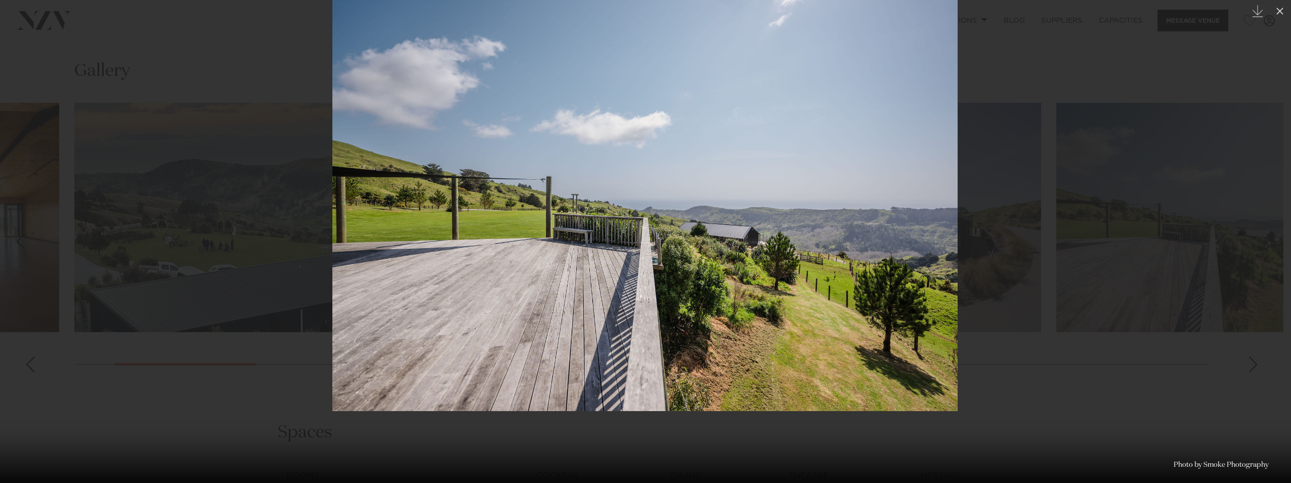
drag, startPoint x: 876, startPoint y: 231, endPoint x: 809, endPoint y: 191, distance: 78.0
click at [809, 191] on img at bounding box center [644, 202] width 625 height 417
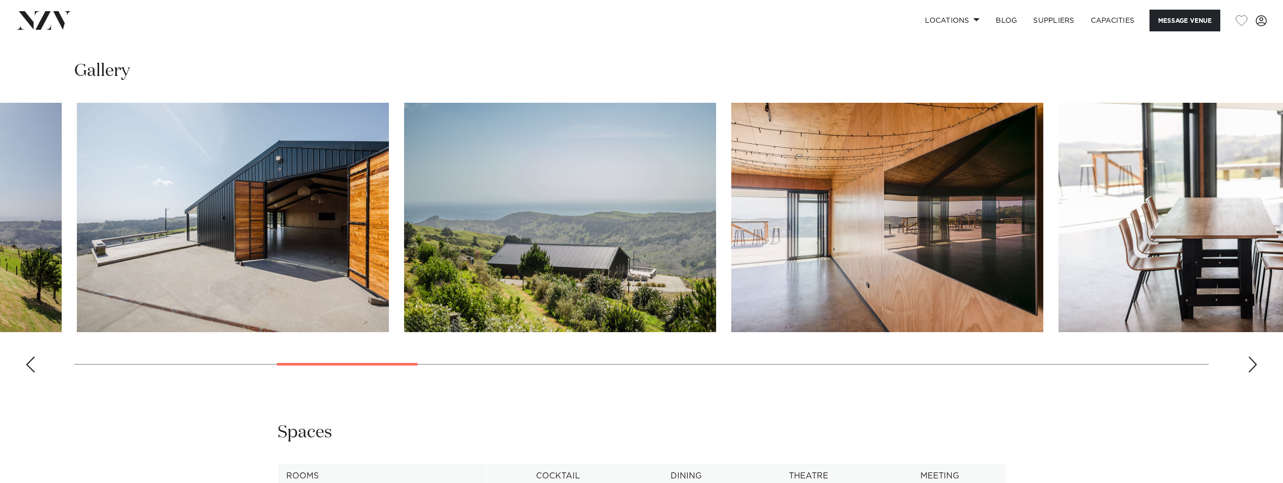
click at [404, 240] on img "7 / 28" at bounding box center [560, 217] width 312 height 229
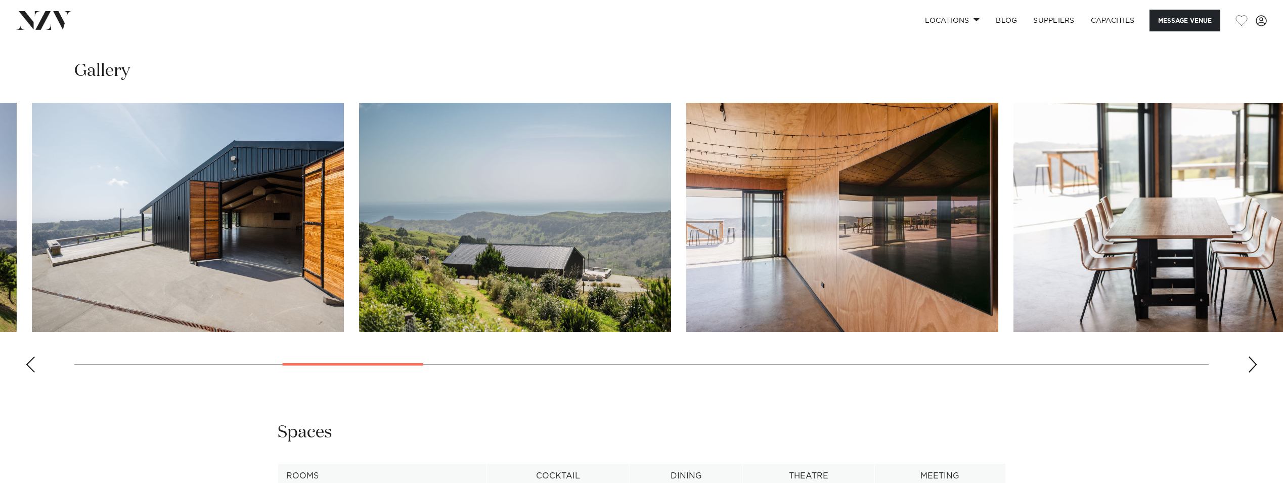
click at [686, 214] on img "8 / 28" at bounding box center [842, 217] width 312 height 229
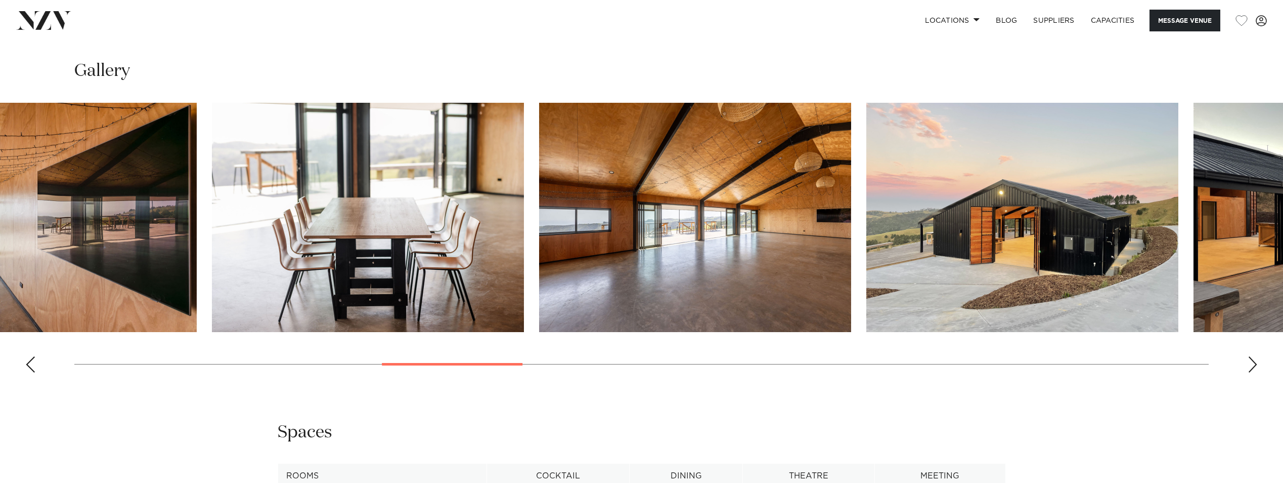
click at [755, 225] on img "10 / 28" at bounding box center [695, 217] width 312 height 229
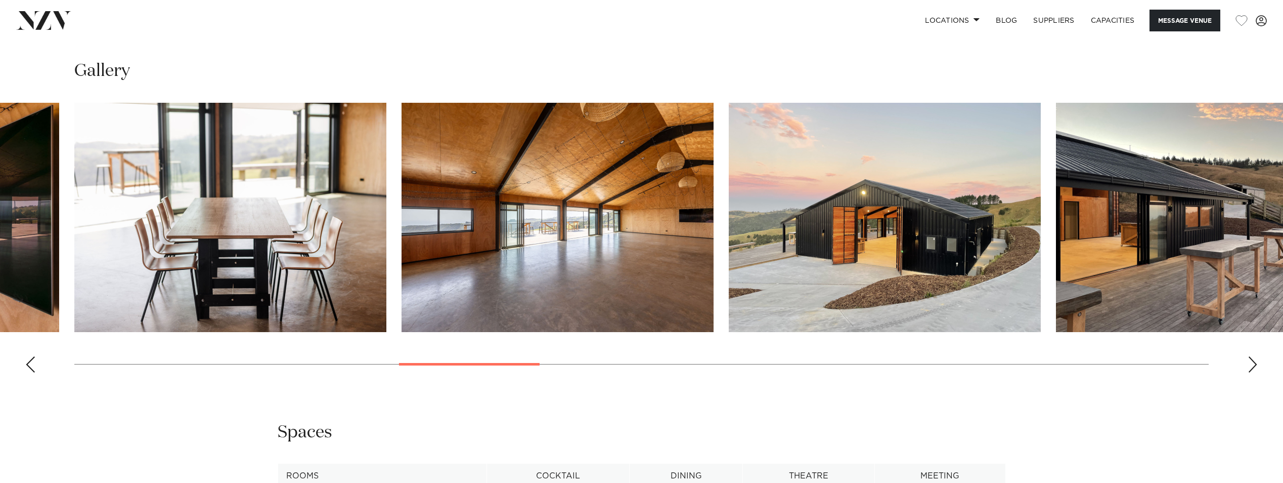
click at [894, 211] on img "11 / 28" at bounding box center [885, 217] width 312 height 229
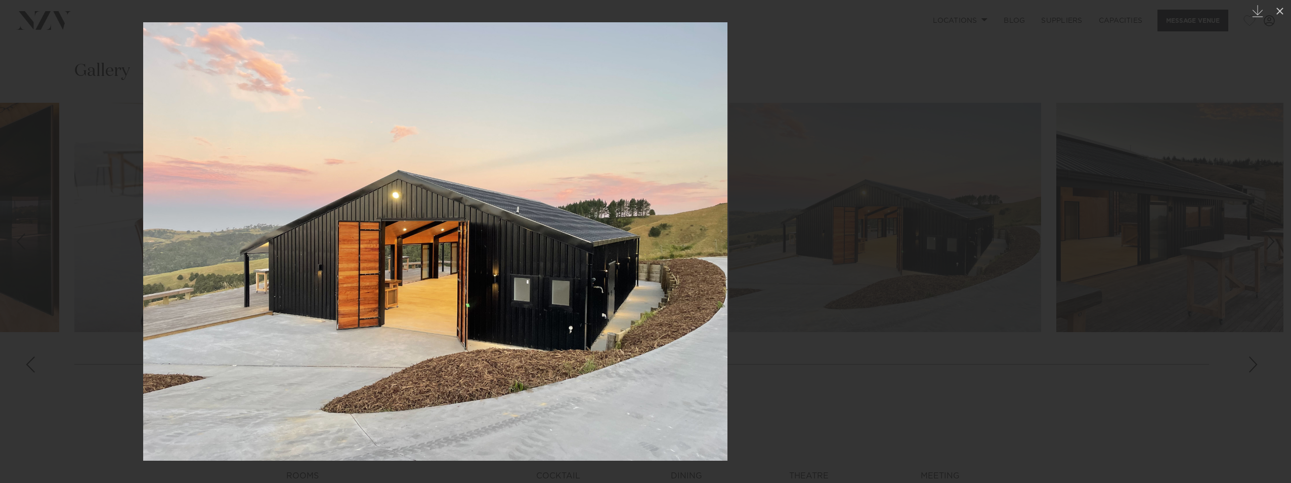
drag, startPoint x: 882, startPoint y: 250, endPoint x: 384, endPoint y: 223, distance: 498.5
click at [531, 258] on img at bounding box center [435, 241] width 584 height 438
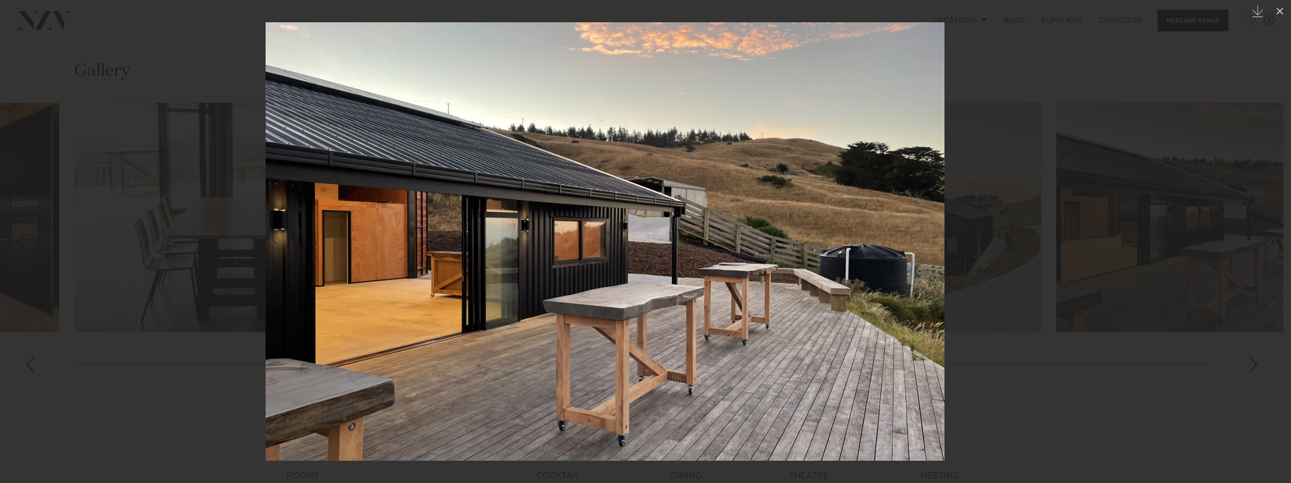
drag, startPoint x: 904, startPoint y: 216, endPoint x: 499, endPoint y: 209, distance: 405.2
click at [514, 219] on img at bounding box center [605, 241] width 679 height 438
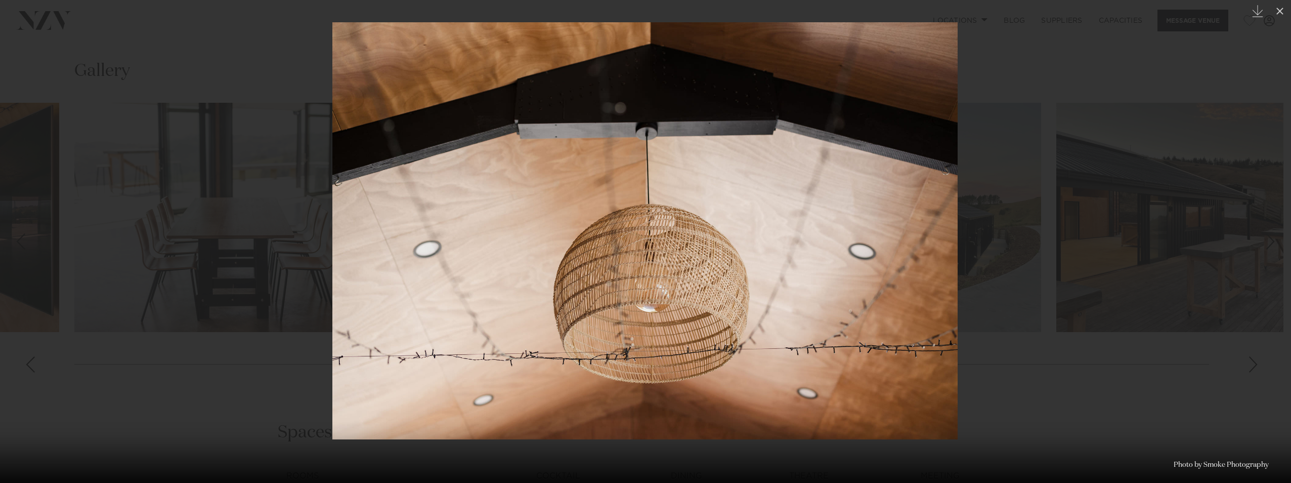
drag, startPoint x: 730, startPoint y: 140, endPoint x: 532, endPoint y: 128, distance: 199.1
click at [574, 133] on div at bounding box center [645, 241] width 1291 height 483
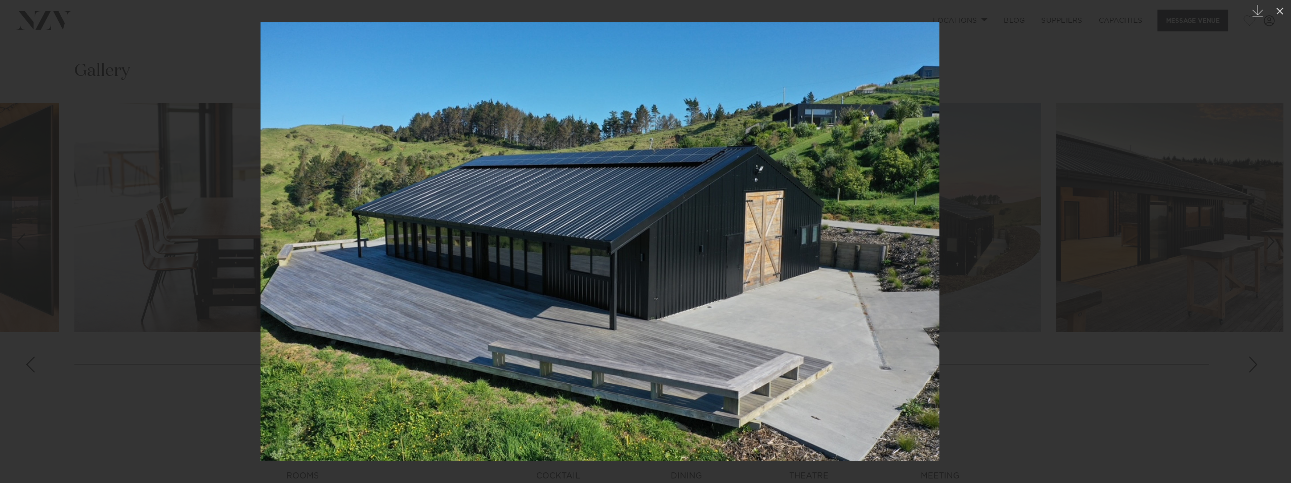
drag, startPoint x: 1176, startPoint y: 117, endPoint x: 718, endPoint y: 98, distance: 458.6
click at [788, 107] on div at bounding box center [599, 241] width 1291 height 483
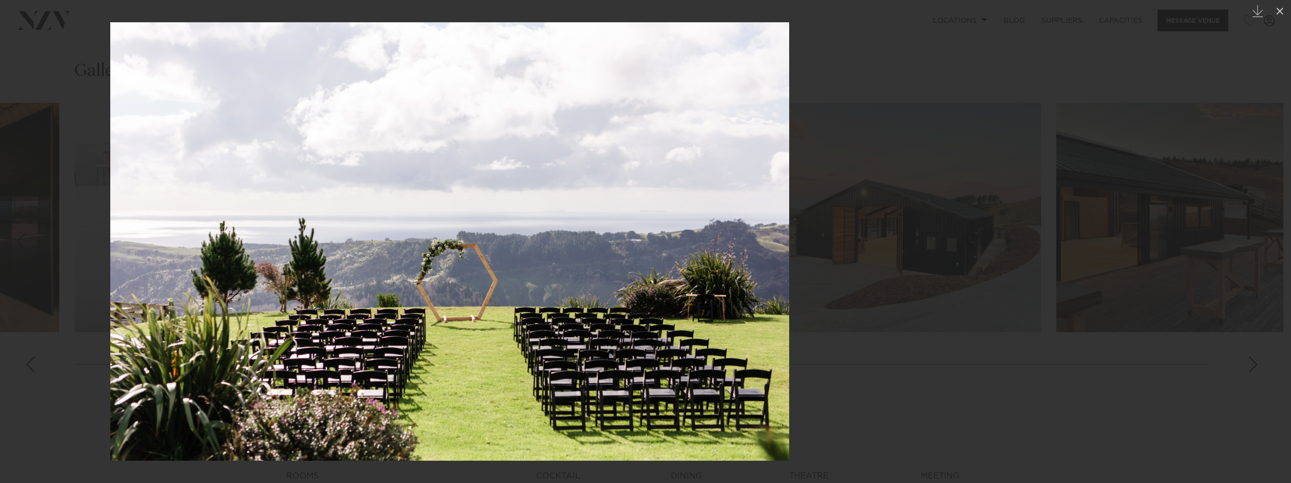
drag, startPoint x: 1087, startPoint y: 119, endPoint x: 572, endPoint y: 84, distance: 517.1
click at [707, 115] on div at bounding box center [449, 241] width 1291 height 483
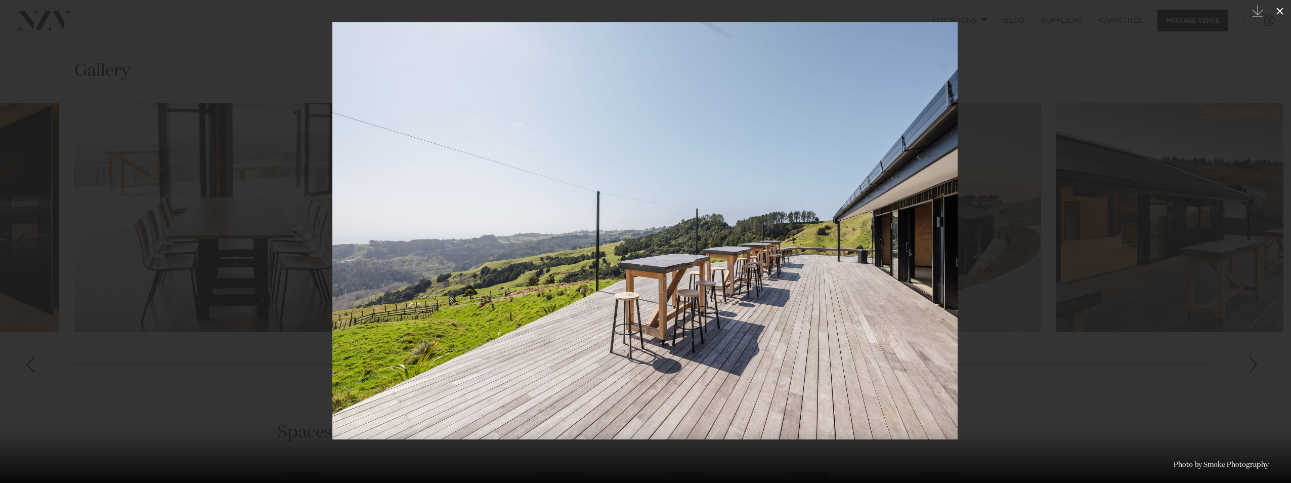
click at [1283, 14] on button at bounding box center [1280, 11] width 22 height 22
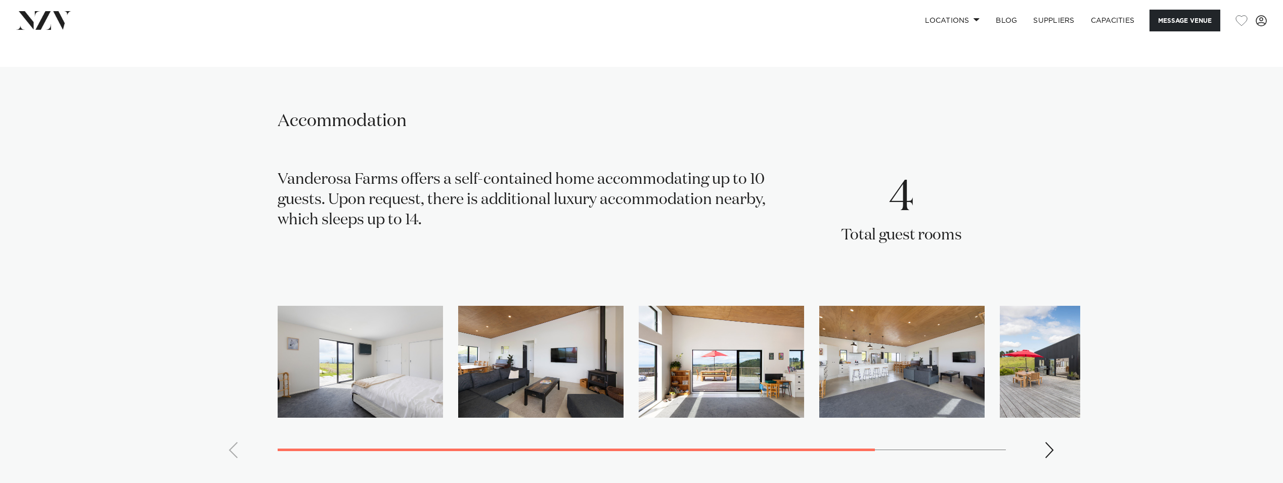
scroll to position [1770, 0]
drag, startPoint x: 378, startPoint y: 168, endPoint x: 423, endPoint y: 216, distance: 66.6
click at [423, 216] on div "Vanderosa Farms offers a self-contained home accommodating up to 10 guests. Upo…" at bounding box center [524, 214] width 492 height 88
click at [521, 229] on div "Vanderosa Farms offers a self-contained home accommodating up to 10 guests. Upo…" at bounding box center [524, 214] width 492 height 88
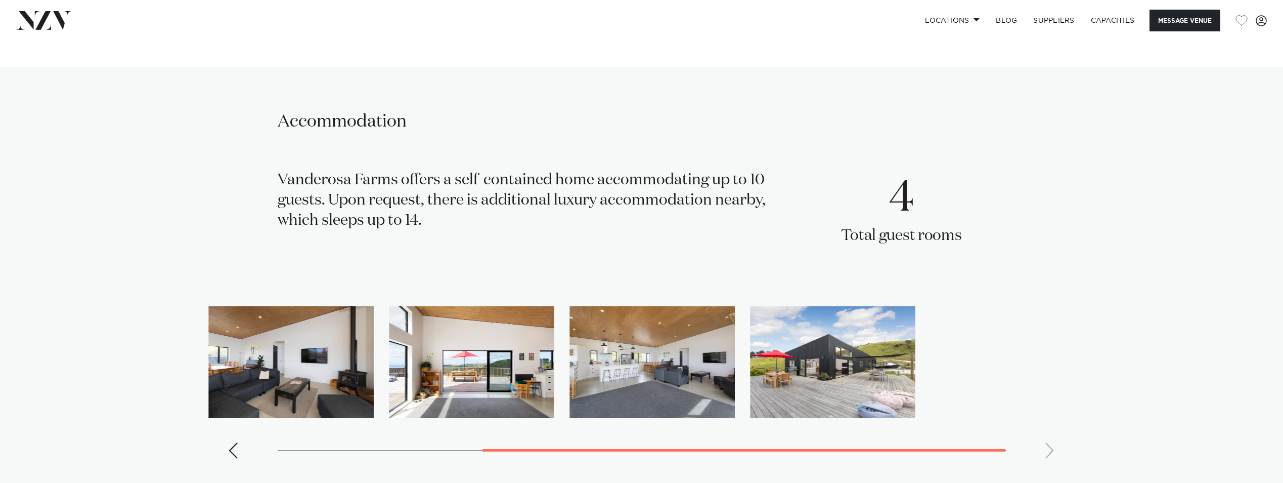
click at [467, 439] on swiper-container at bounding box center [641, 386] width 877 height 160
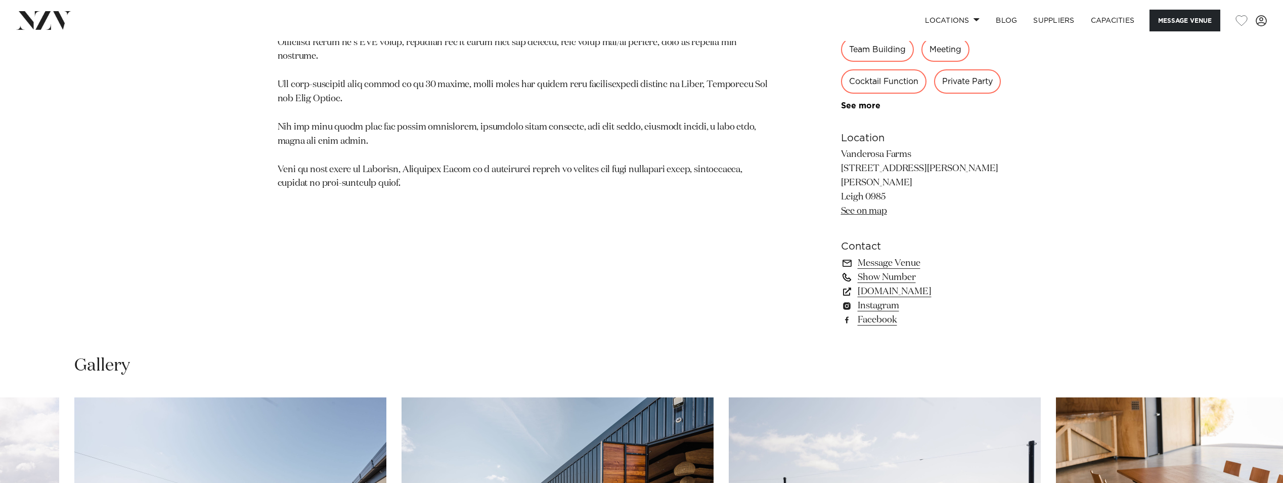
scroll to position [963, 0]
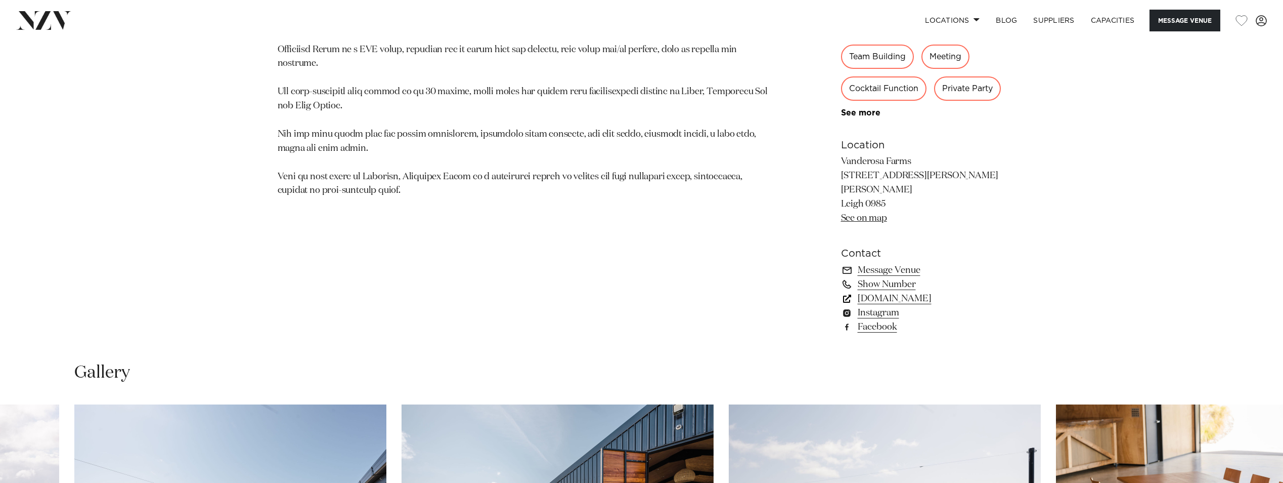
click at [925, 291] on link "vanderosafarms.co.nz" at bounding box center [923, 298] width 165 height 14
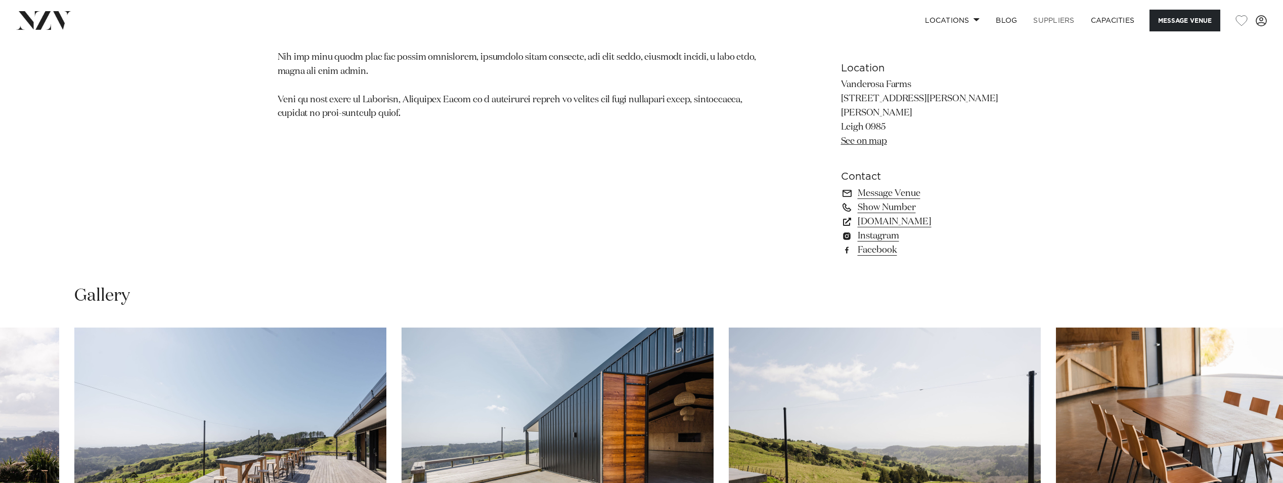
scroll to position [1064, 0]
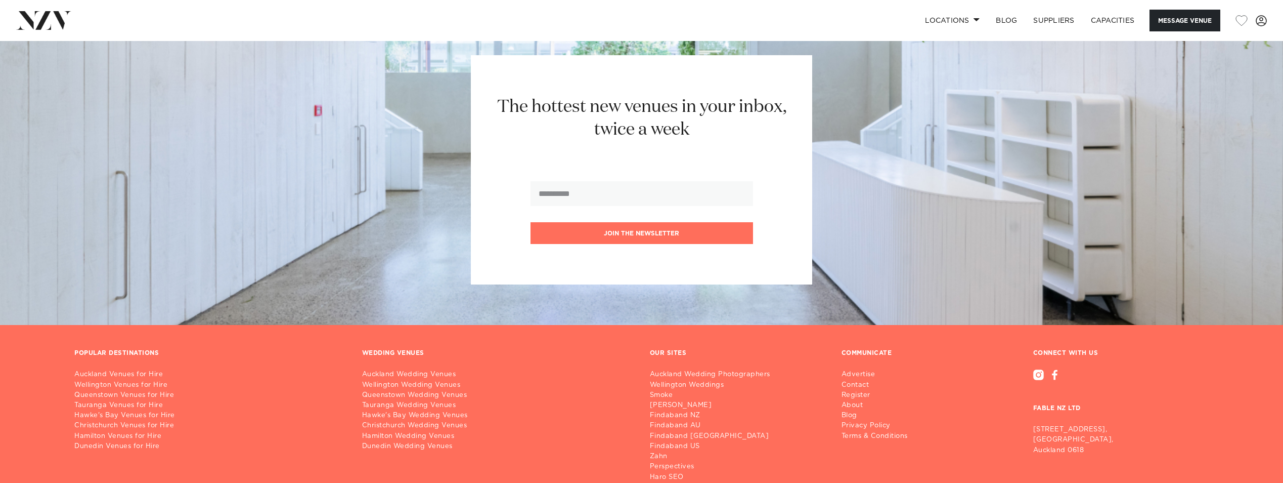
scroll to position [1617, 0]
